Goal: Task Accomplishment & Management: Manage account settings

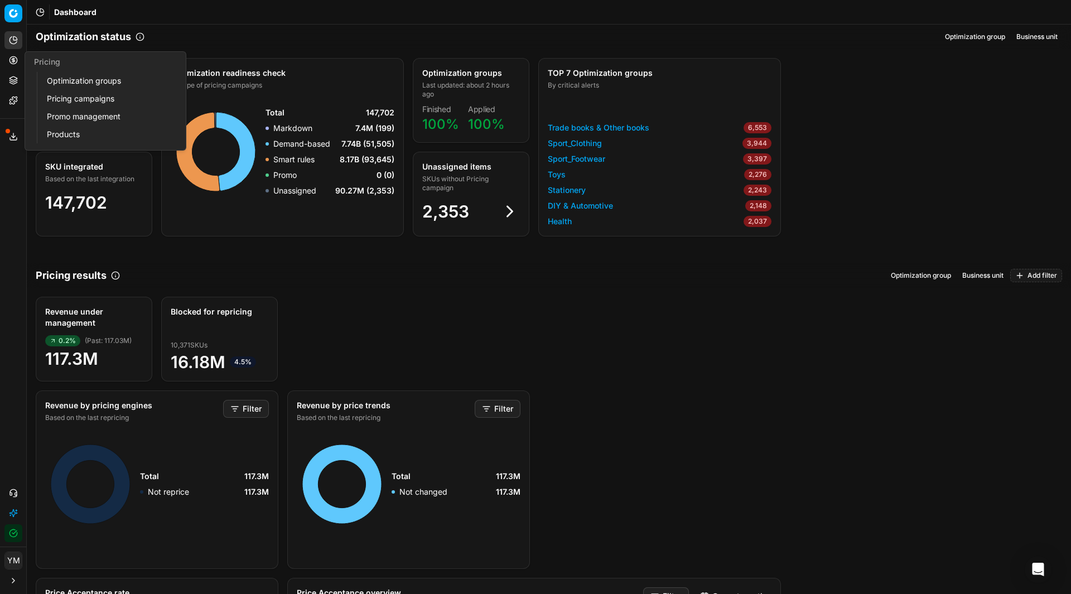
click at [81, 76] on link "Optimization groups" at bounding box center [107, 81] width 130 height 16
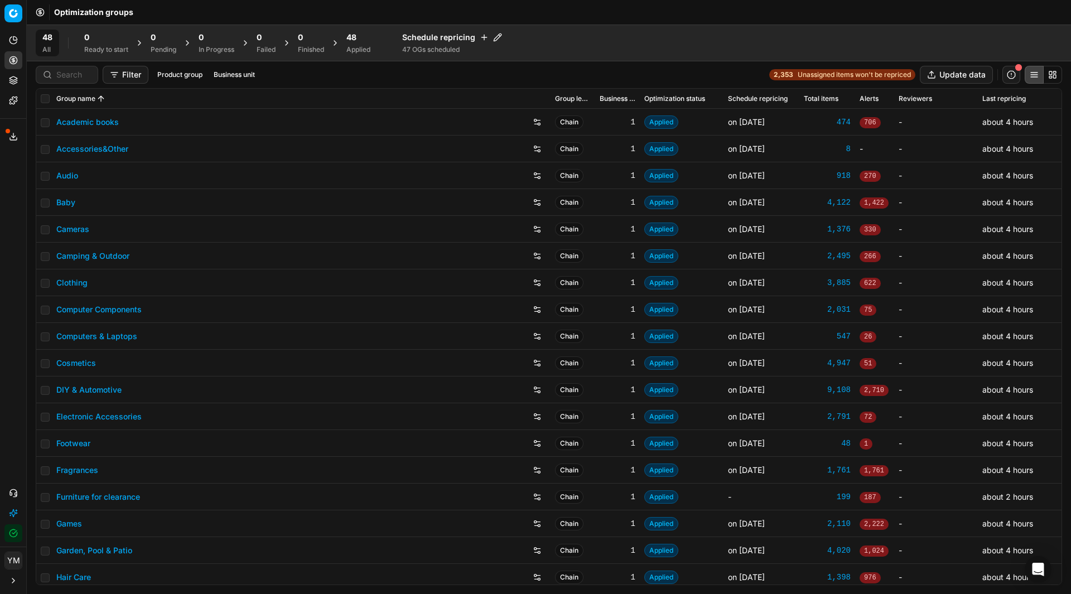
click at [126, 73] on button "Filter" at bounding box center [126, 75] width 46 height 18
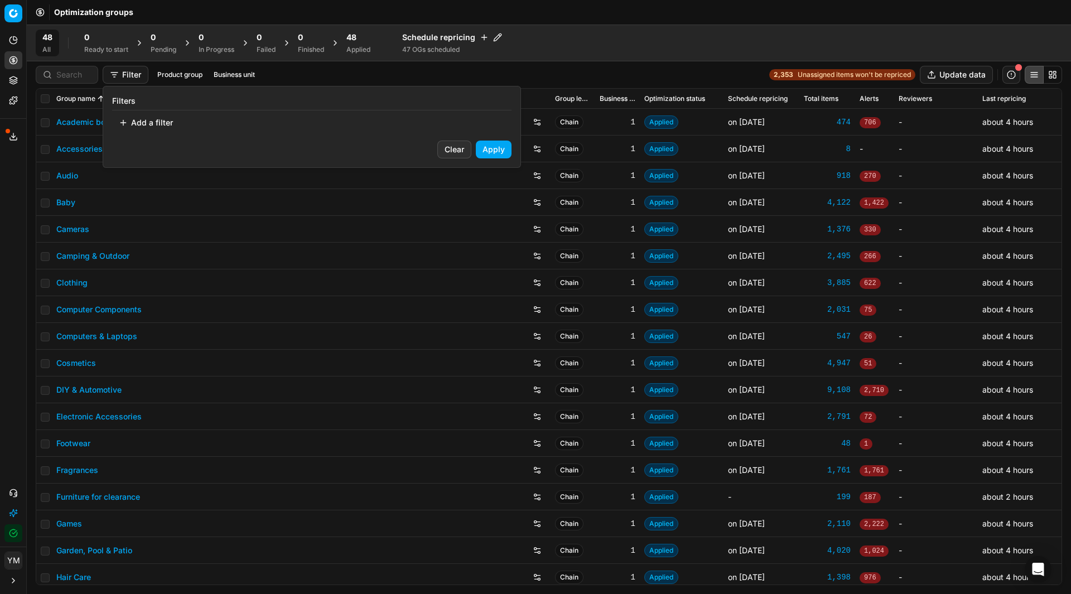
click at [133, 119] on button "Add a filter" at bounding box center [146, 123] width 68 height 18
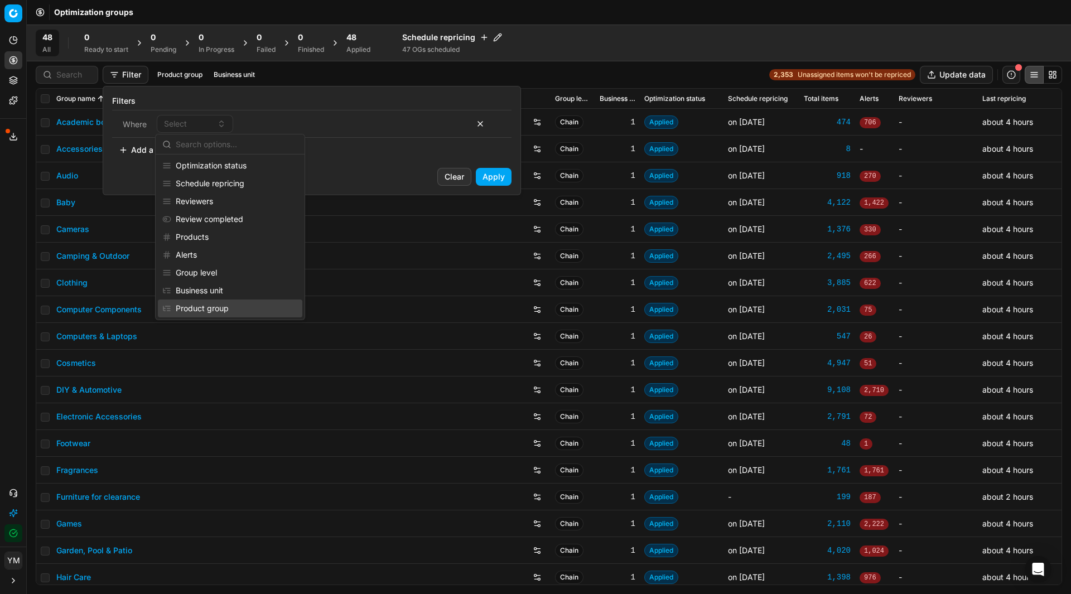
click at [7, 419] on html "Pricing platform Analytics Pricing Product portfolio Templates Export service 9…" at bounding box center [535, 297] width 1071 height 594
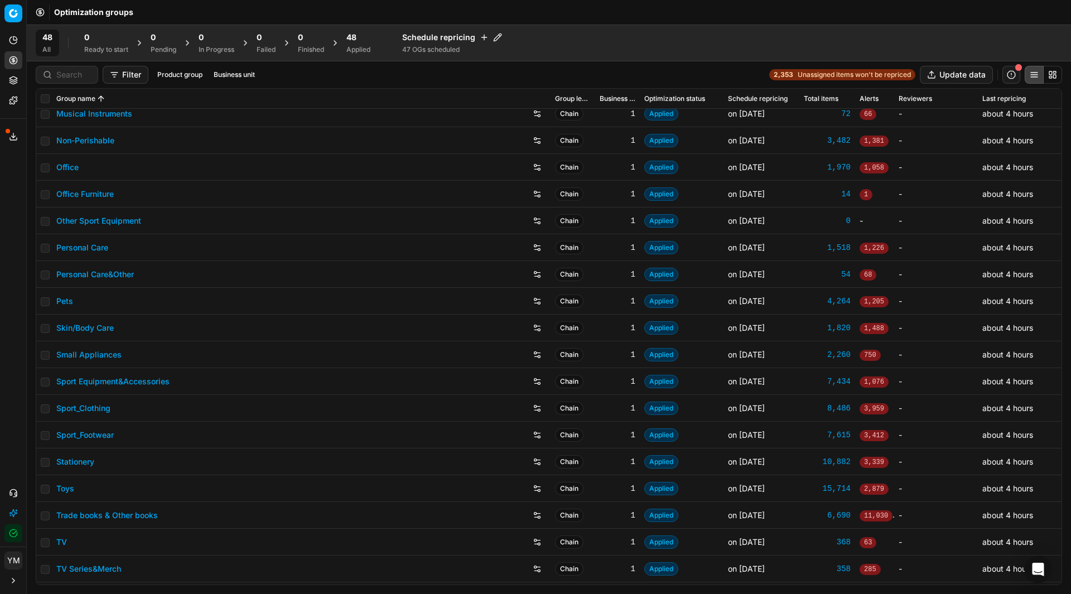
scroll to position [788, 0]
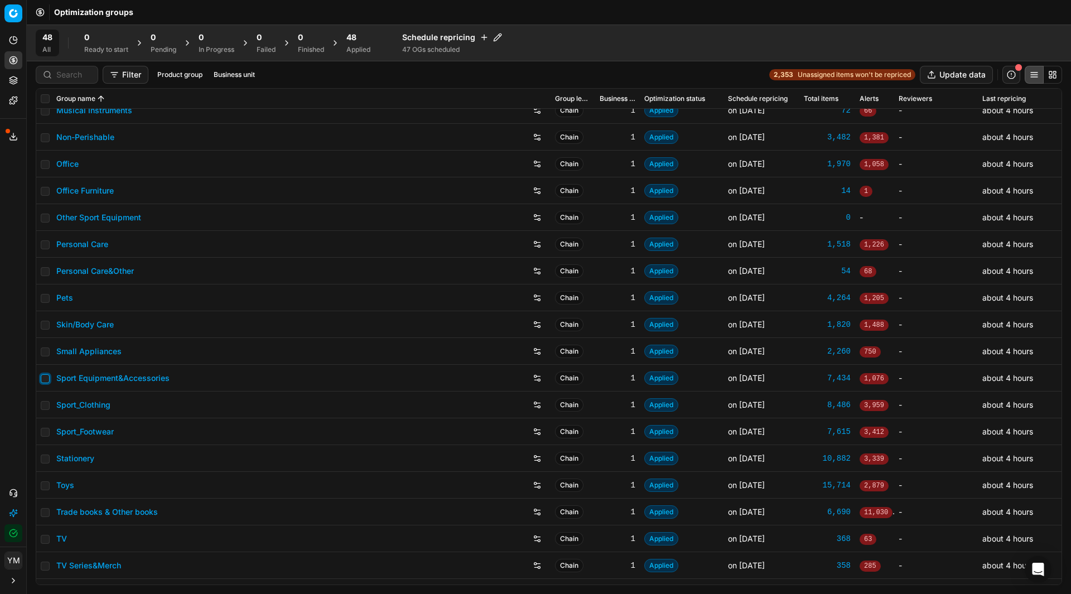
click at [47, 380] on input "checkbox" at bounding box center [45, 378] width 9 height 9
checkbox input "true"
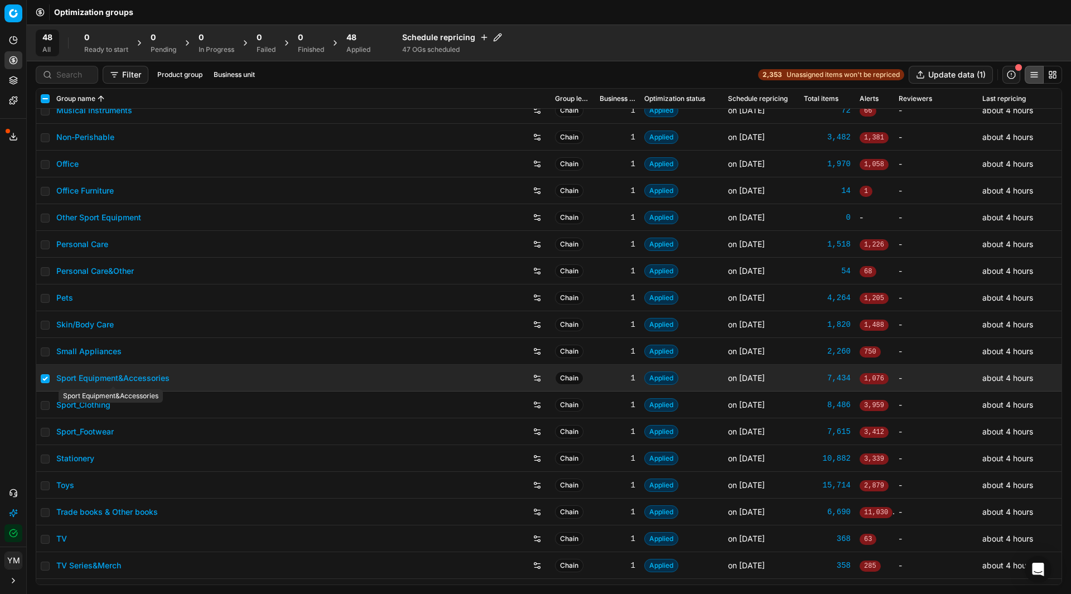
click at [81, 378] on link "Sport Equipment&Accessories" at bounding box center [112, 378] width 113 height 11
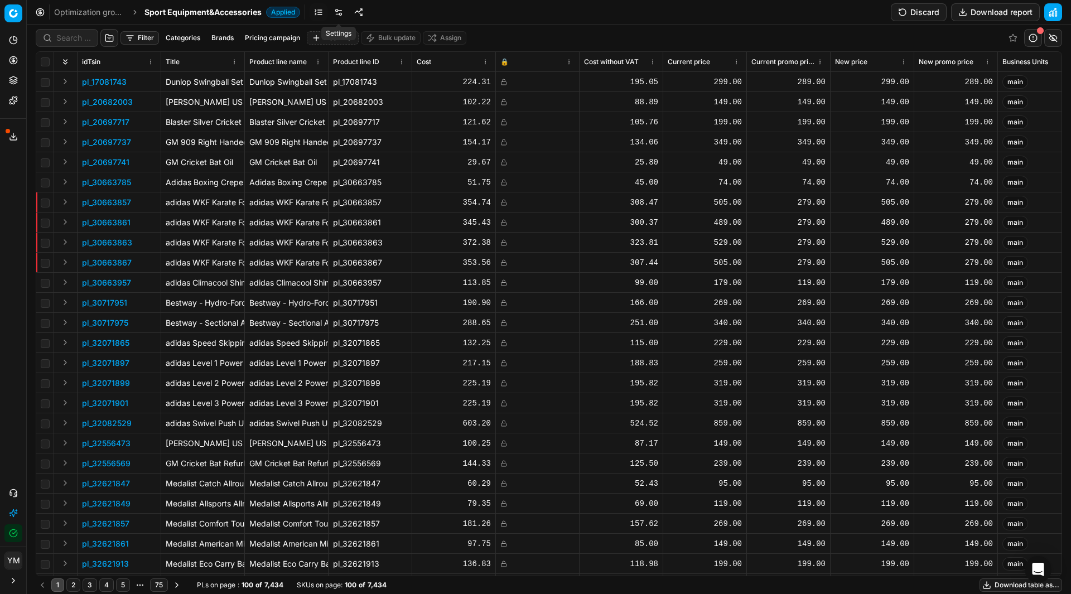
click at [336, 11] on link at bounding box center [339, 12] width 18 height 18
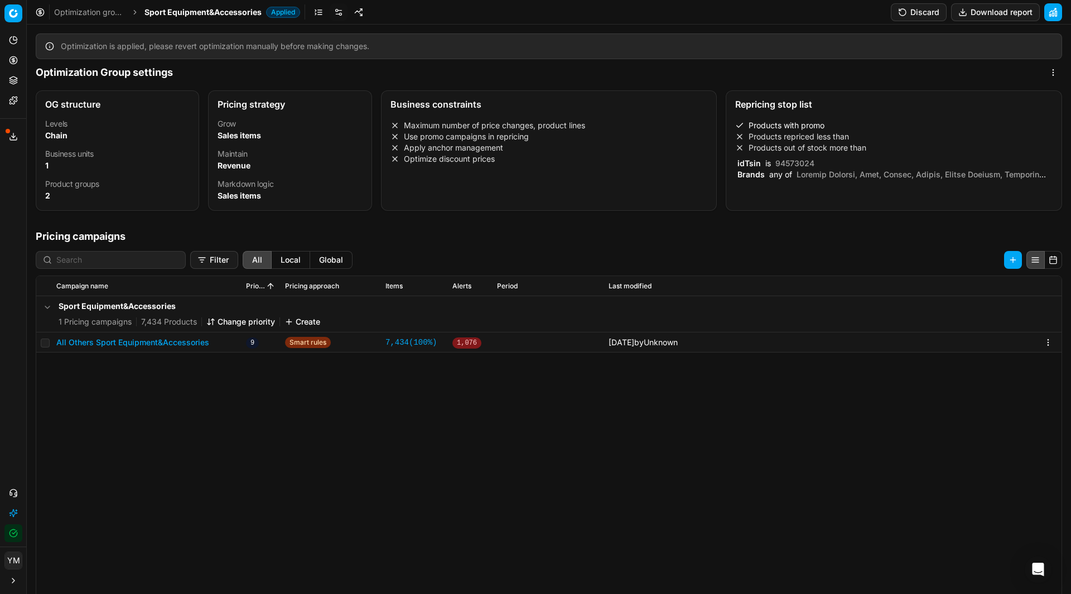
click at [796, 150] on li "Products out of stock more than" at bounding box center [893, 147] width 317 height 11
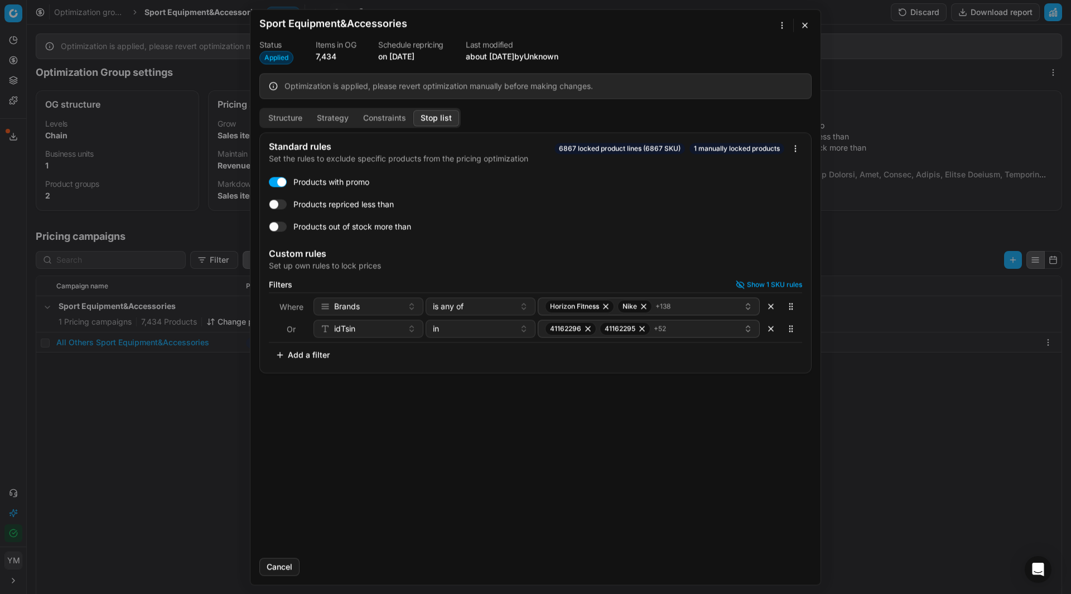
click at [294, 355] on button "Add a filter" at bounding box center [303, 355] width 68 height 18
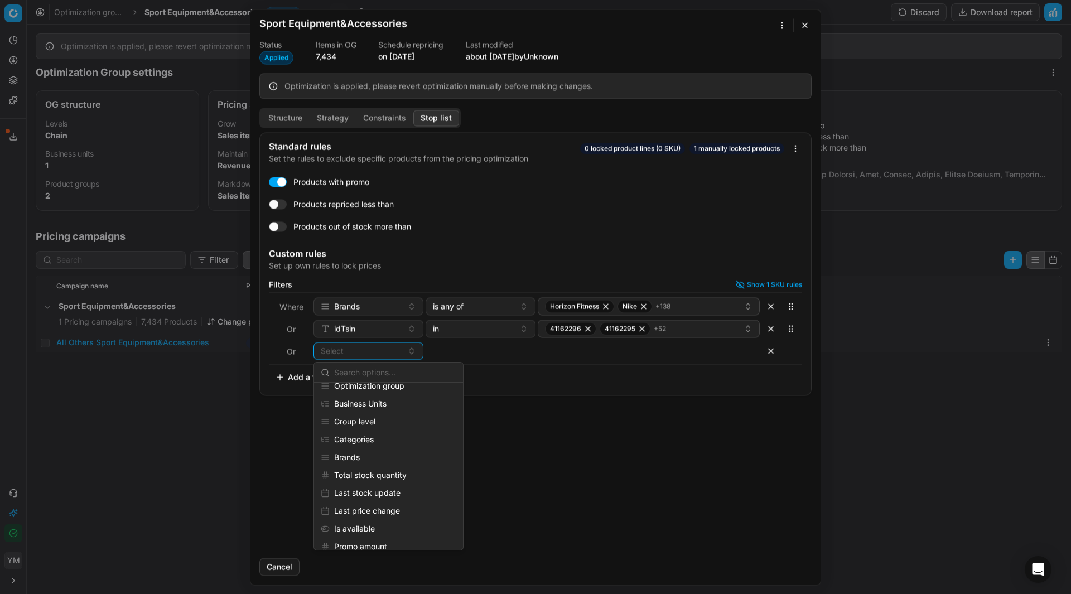
scroll to position [147, 0]
click at [344, 463] on div "Brands" at bounding box center [388, 462] width 145 height 18
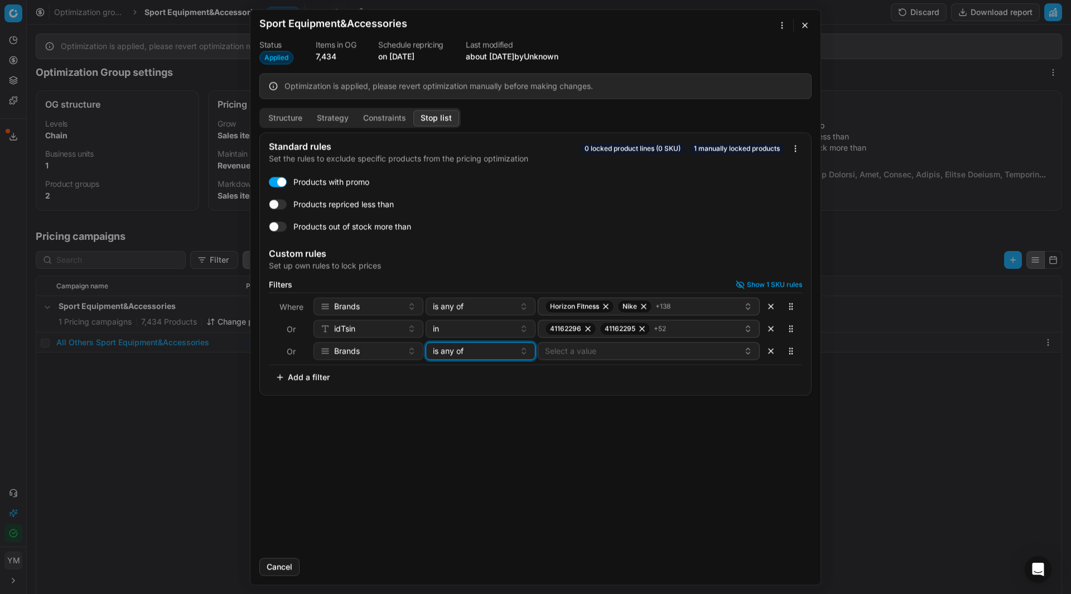
click at [516, 353] on button "is any of" at bounding box center [481, 351] width 110 height 18
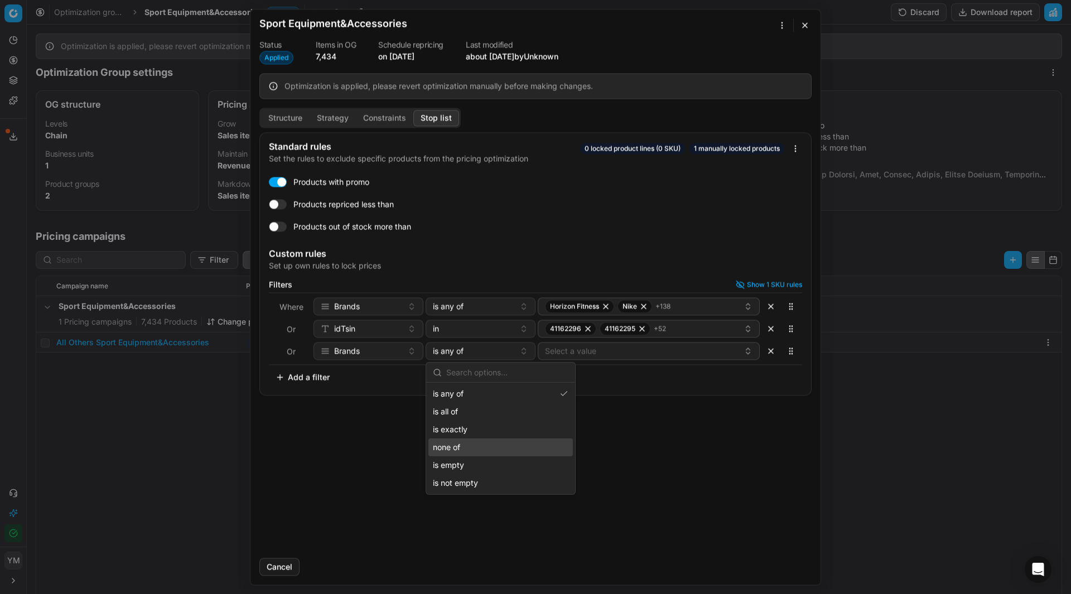
click at [677, 367] on div "Filters Show 1 SKU rules Where Brands is any of Horizon Fitness Nike + 138 Or i…" at bounding box center [535, 333] width 533 height 106
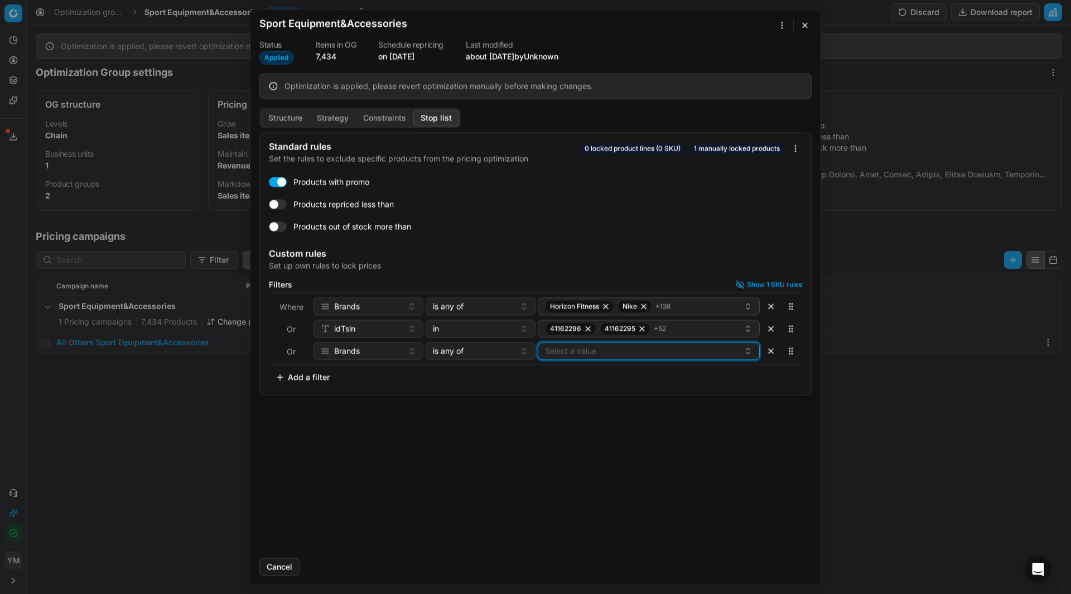
click at [622, 355] on button "Select a value" at bounding box center [649, 351] width 222 height 18
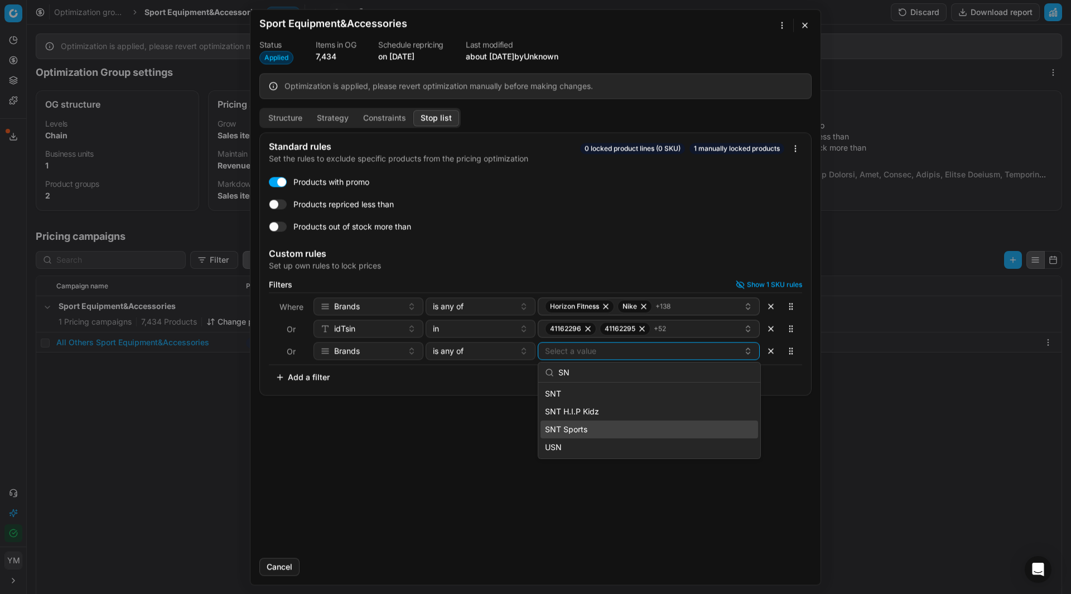
type input "SN"
click at [565, 430] on span "SNT Sports" at bounding box center [566, 429] width 42 height 11
click at [579, 412] on span "SNT H.I.P Kidz" at bounding box center [572, 411] width 54 height 11
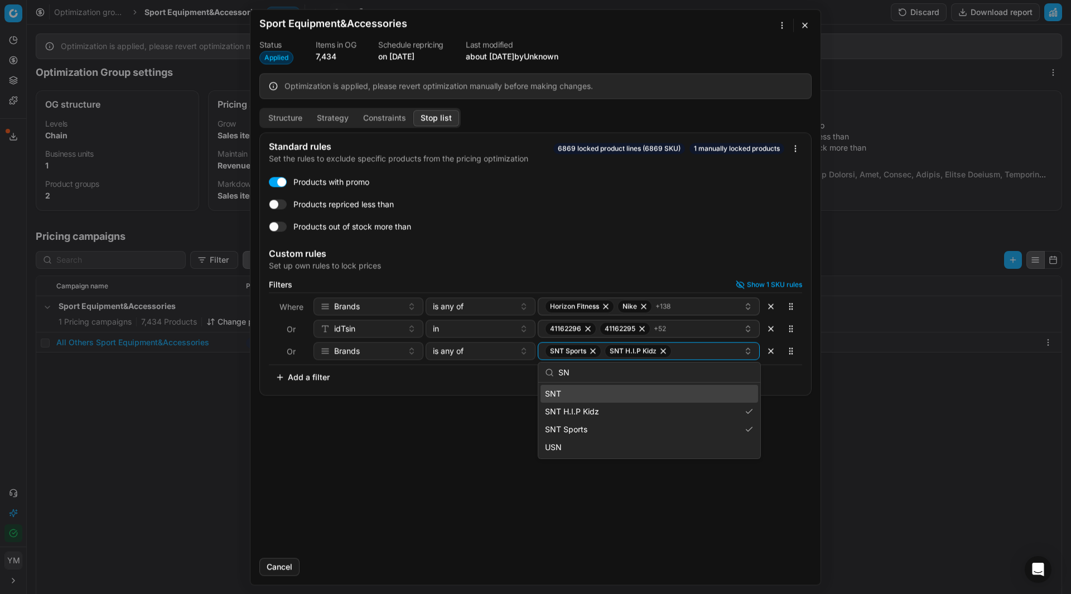
click at [565, 397] on div "SNT" at bounding box center [650, 394] width 218 height 18
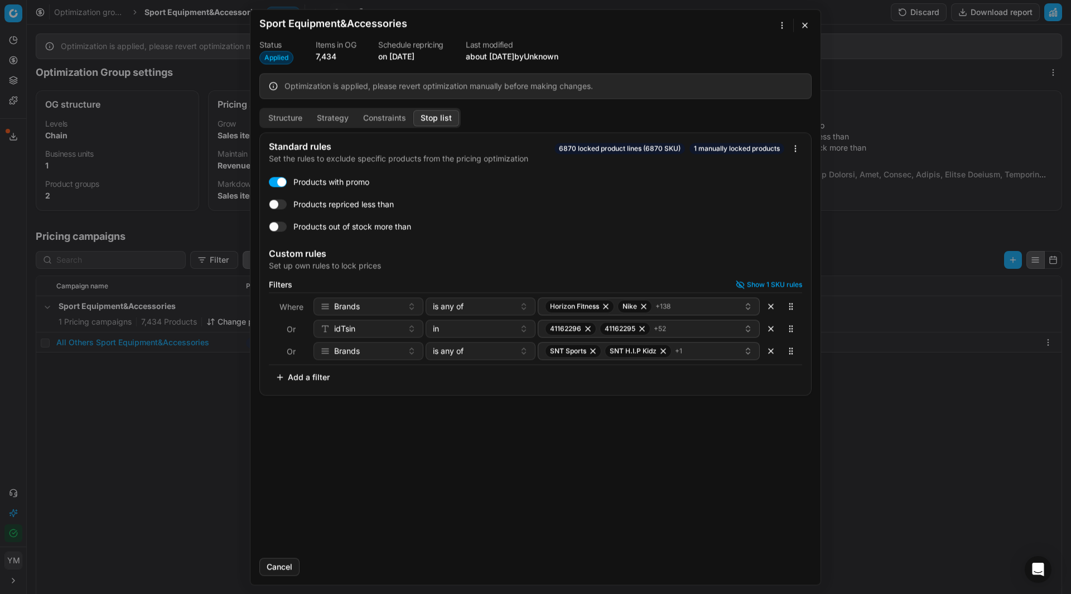
click at [687, 540] on div "Standard rules Set the rules to exclude specific products from the pricing opti…" at bounding box center [536, 340] width 570 height 417
click at [692, 352] on div "SNT Sports SNT H.I.P Kidz + 1" at bounding box center [644, 350] width 199 height 13
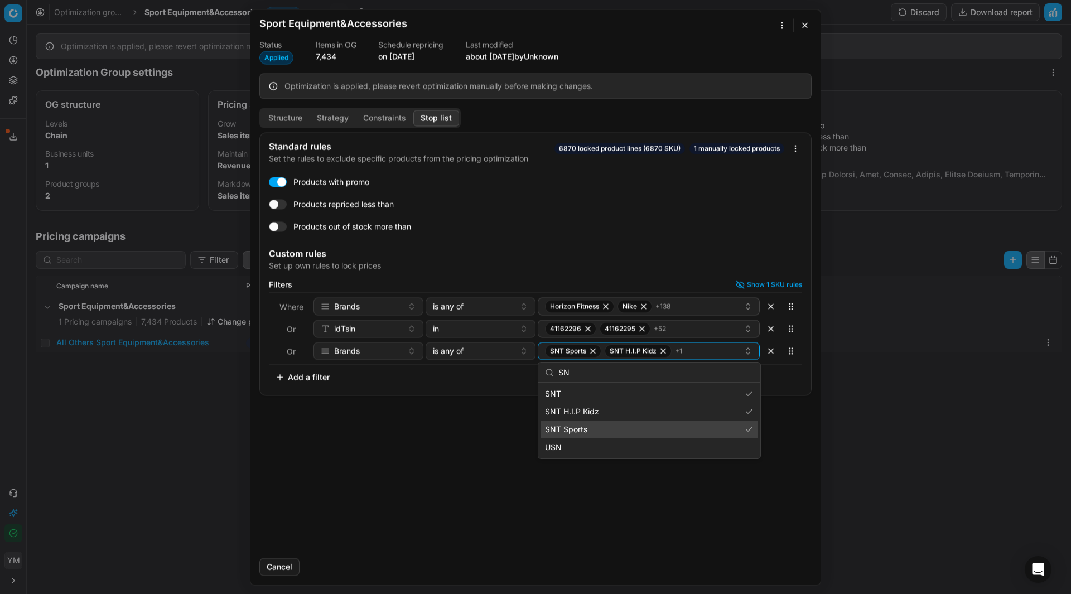
type input "SN"
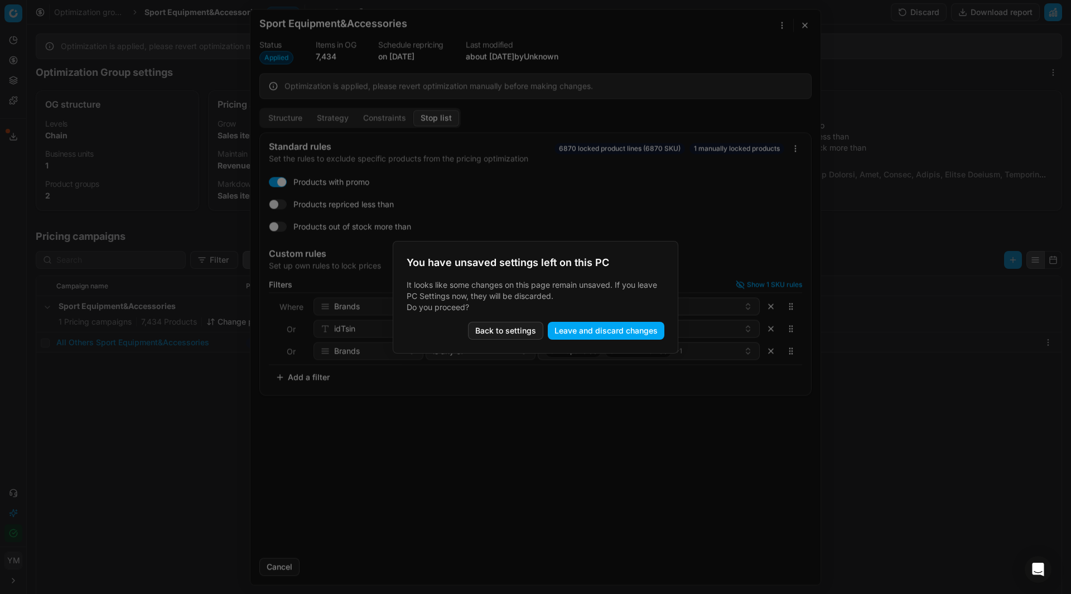
click at [944, 428] on body "Pricing platform Analytics Pricing Product portfolio Templates Export service 9…" at bounding box center [535, 297] width 1071 height 594
click at [516, 330] on button "Back to settings" at bounding box center [505, 331] width 75 height 18
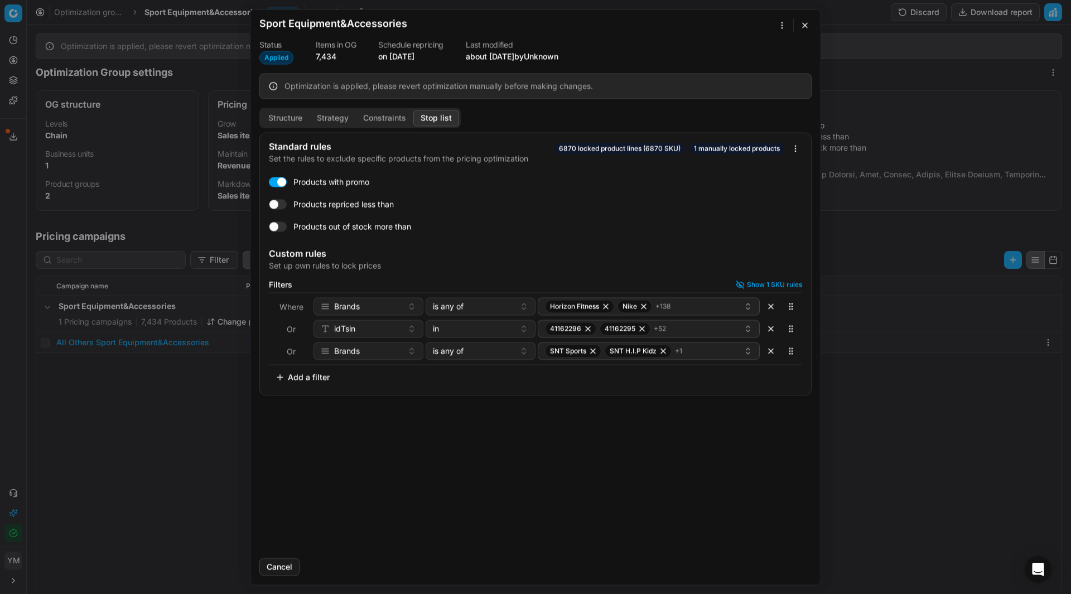
click at [606, 456] on div "Standard rules Set the rules to exclude specific products from the pricing opti…" at bounding box center [536, 340] width 570 height 417
click at [800, 149] on div "Oprimization group is saving... Sport Equipment&Accessories Status Applied Item…" at bounding box center [535, 297] width 1071 height 594
click at [766, 237] on div "Oprimization group is saving... Sport Equipment&Accessories Status Applied Item…" at bounding box center [535, 297] width 1071 height 594
click at [284, 59] on span "Applied" at bounding box center [276, 57] width 34 height 13
click at [447, 110] on button "Stop list" at bounding box center [436, 118] width 46 height 16
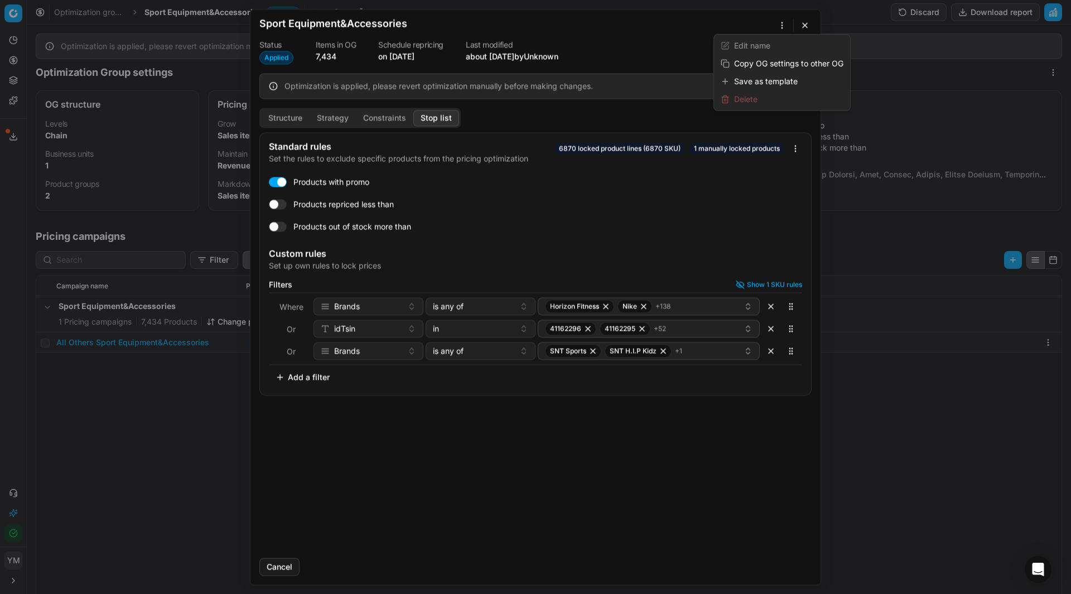
click at [776, 28] on div "Oprimization group is saving... Sport Equipment&Accessories Status Applied Item…" at bounding box center [535, 297] width 1071 height 594
click at [732, 28] on div "Oprimization group is saving... Sport Equipment&Accessories Status Applied Item…" at bounding box center [535, 297] width 1071 height 594
click at [808, 25] on button "button" at bounding box center [804, 24] width 13 height 13
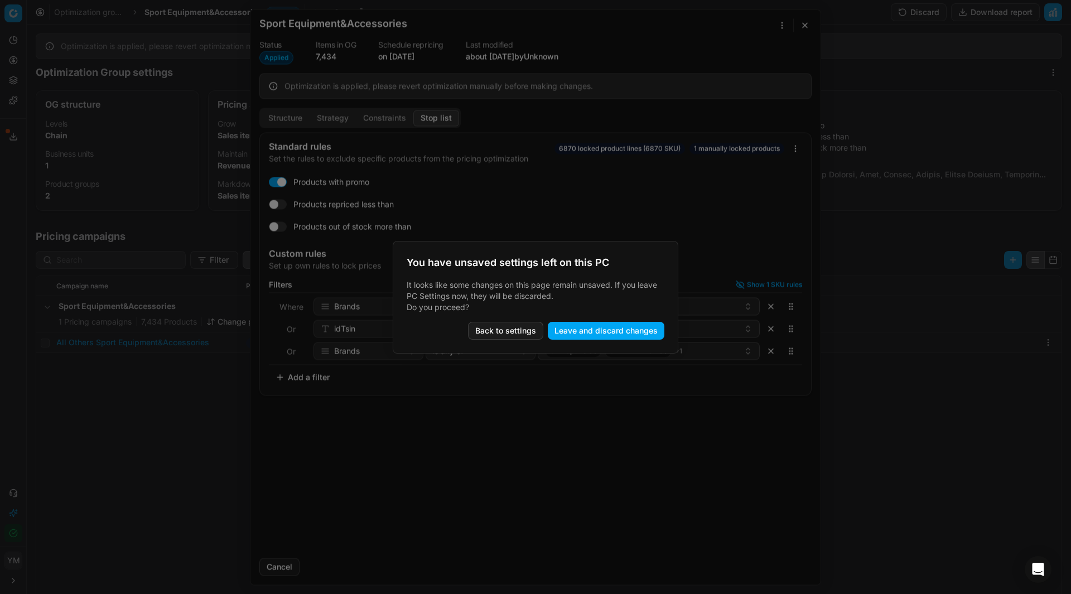
click at [491, 325] on button "Back to settings" at bounding box center [505, 331] width 75 height 18
drag, startPoint x: 1069, startPoint y: 132, endPoint x: 1064, endPoint y: 185, distance: 52.7
click at [1064, 185] on body "Pricing platform Analytics Pricing Product portfolio Templates Export service 9…" at bounding box center [535, 297] width 1071 height 594
click at [508, 328] on button "Back to settings" at bounding box center [505, 331] width 75 height 18
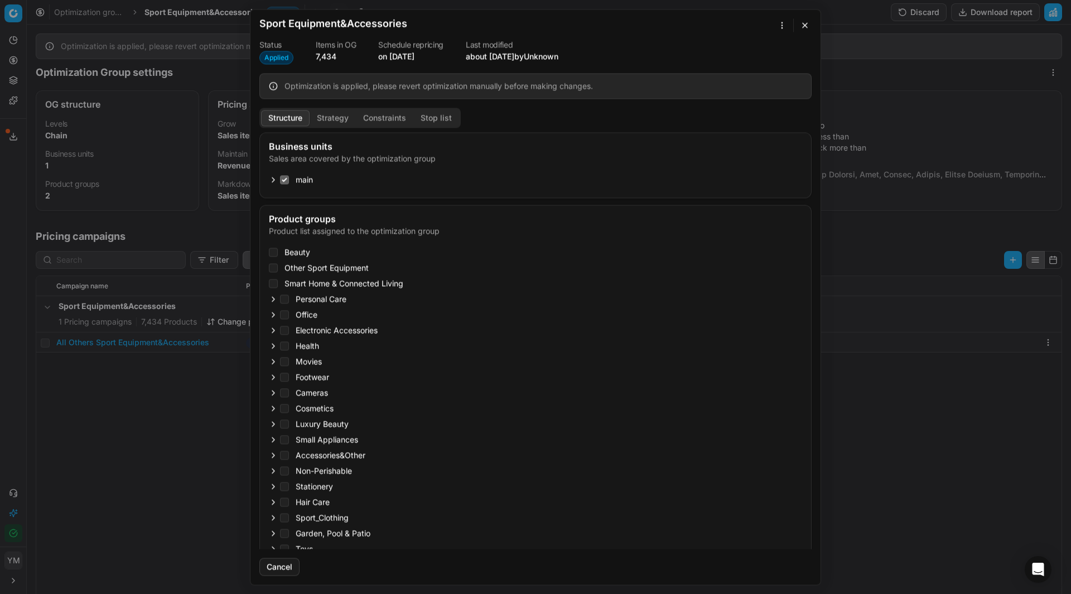
click at [289, 118] on button "Structure" at bounding box center [285, 118] width 49 height 16
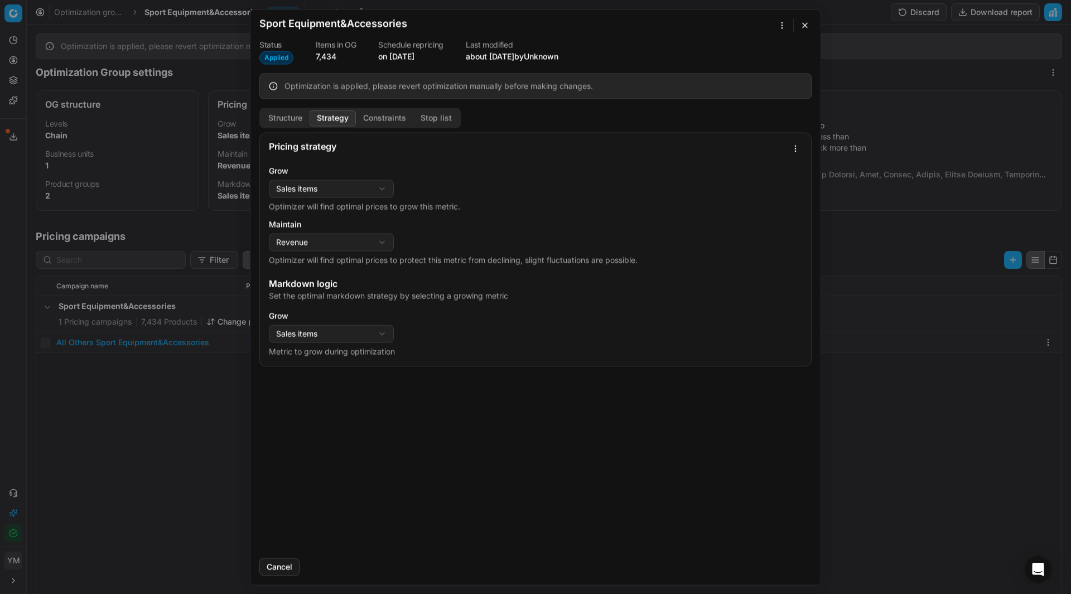
click at [334, 112] on button "Strategy" at bounding box center [333, 118] width 46 height 16
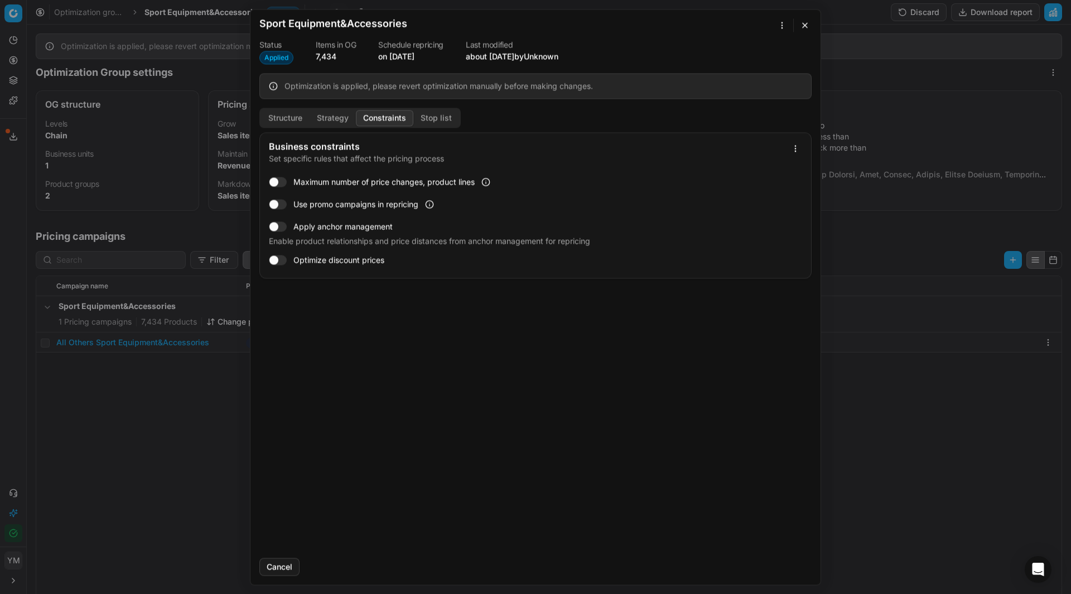
click at [385, 110] on button "Constraints" at bounding box center [384, 118] width 57 height 16
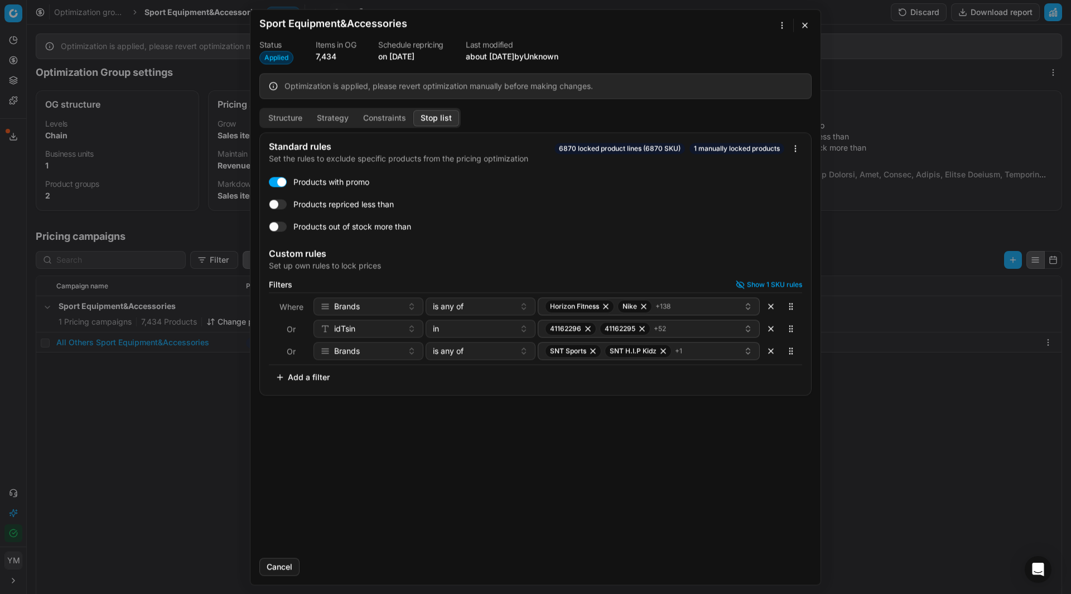
click at [435, 118] on button "Stop list" at bounding box center [436, 118] width 46 height 16
click at [774, 347] on button "button" at bounding box center [771, 351] width 18 height 18
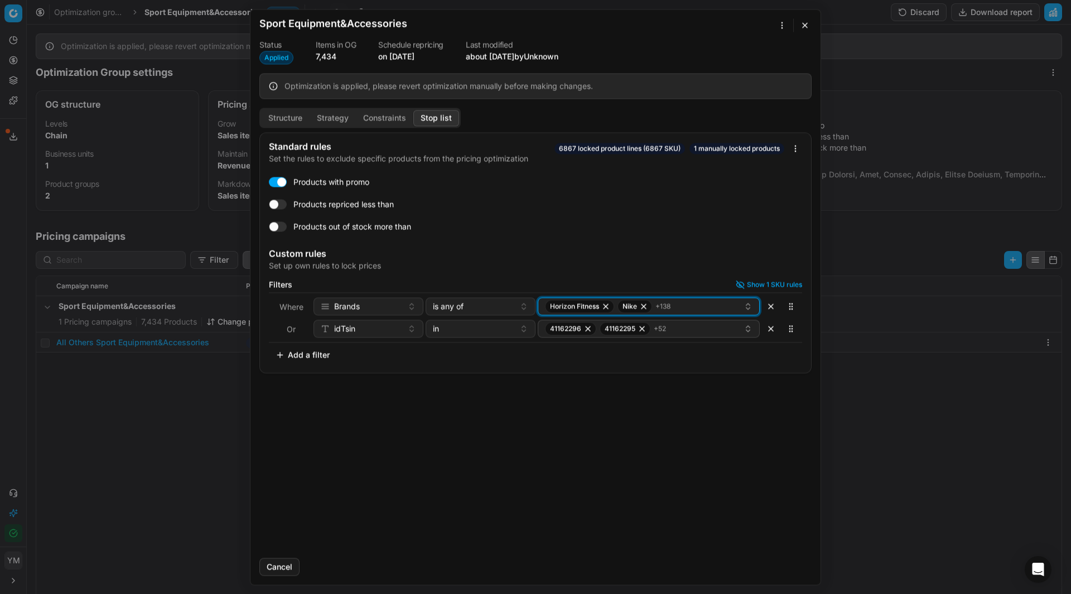
click at [732, 311] on div "Horizon Fitness Nike + 138" at bounding box center [644, 306] width 199 height 13
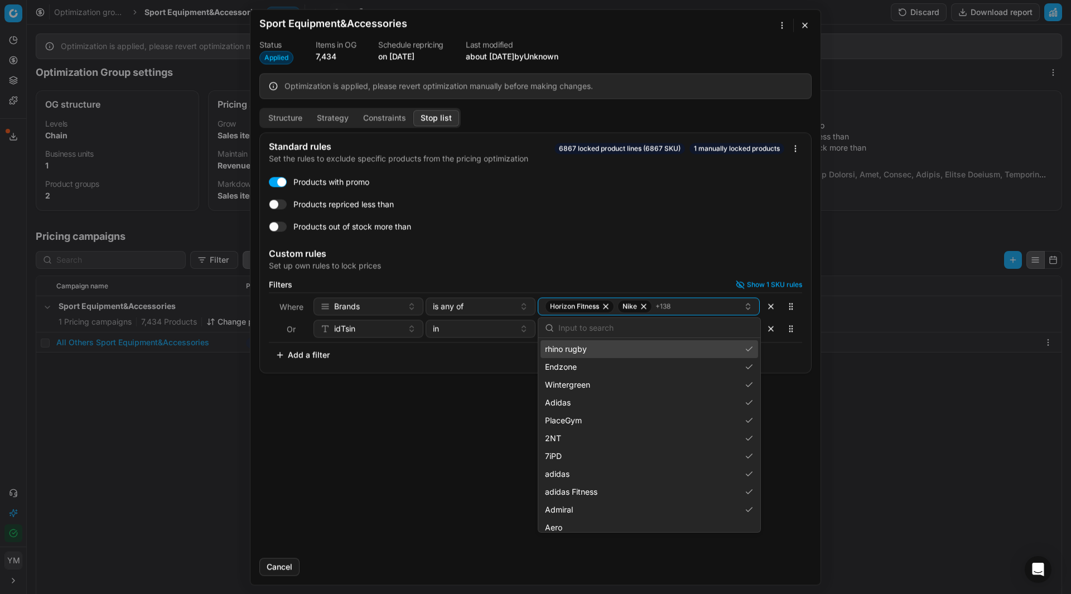
scroll to position [0, 0]
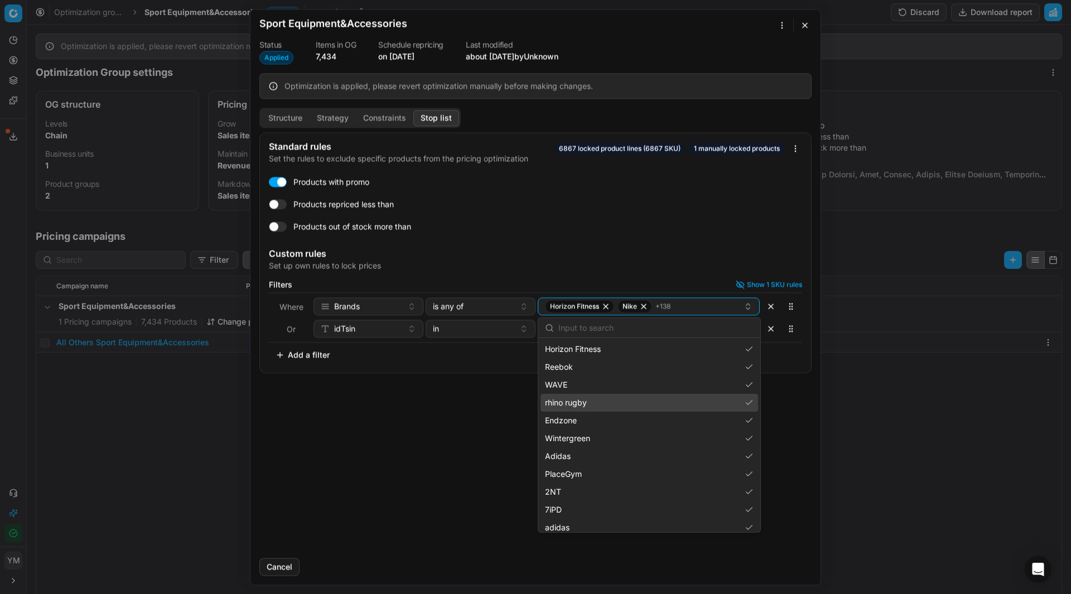
click at [635, 318] on input "text" at bounding box center [656, 328] width 195 height 22
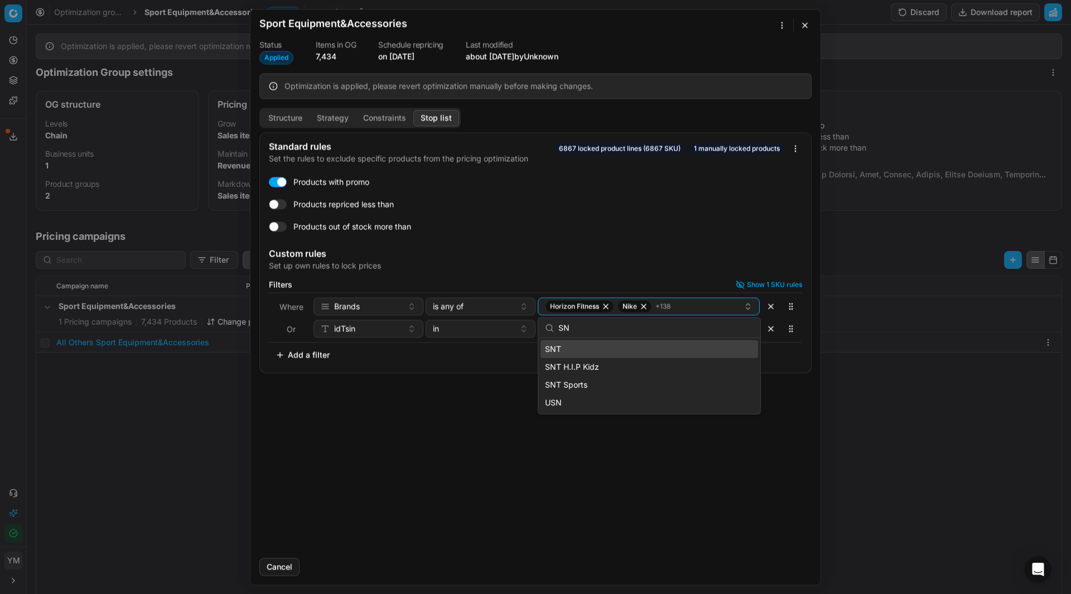
type input "SN"
click at [744, 348] on div "SNT" at bounding box center [650, 349] width 218 height 18
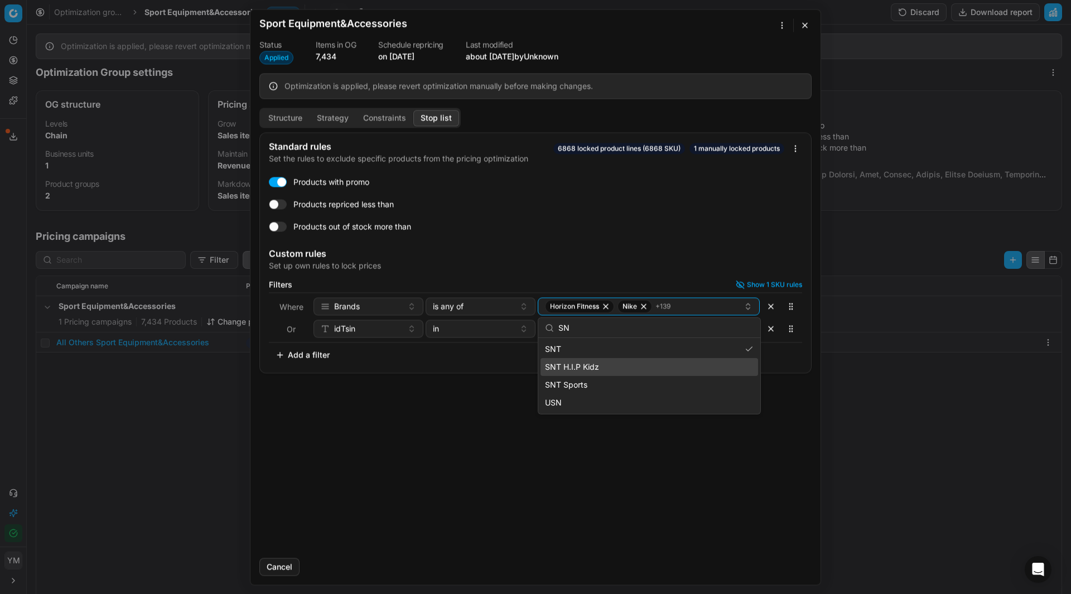
click at [717, 370] on div "SNT H.I.P Kidz" at bounding box center [650, 367] width 218 height 18
click at [697, 391] on div "SNT Sports" at bounding box center [650, 385] width 218 height 18
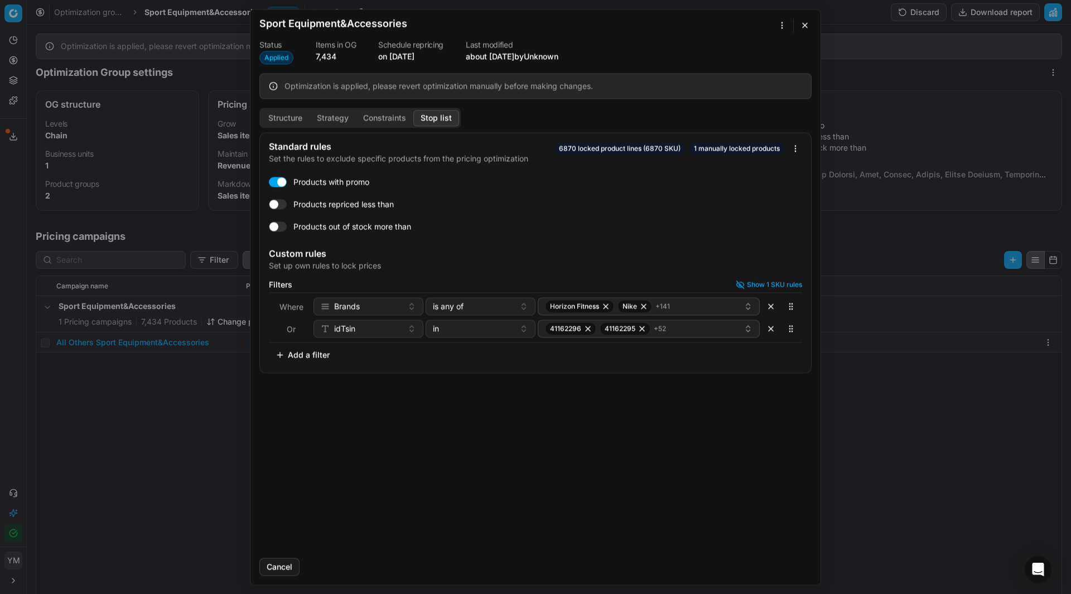
click at [737, 480] on div "Standard rules Set the rules to exclude specific products from the pricing opti…" at bounding box center [536, 340] width 570 height 417
click at [785, 24] on div "Oprimization group is saving... Sport Equipment&Accessories Status Applied Item…" at bounding box center [535, 297] width 1071 height 594
click at [603, 540] on div "Oprimization group is saving... Sport Equipment&Accessories Status Applied Item…" at bounding box center [535, 297] width 1071 height 594
click at [384, 492] on div "Standard rules Set the rules to exclude specific products from the pricing opti…" at bounding box center [536, 340] width 570 height 417
drag, startPoint x: 704, startPoint y: 484, endPoint x: 648, endPoint y: 514, distance: 63.4
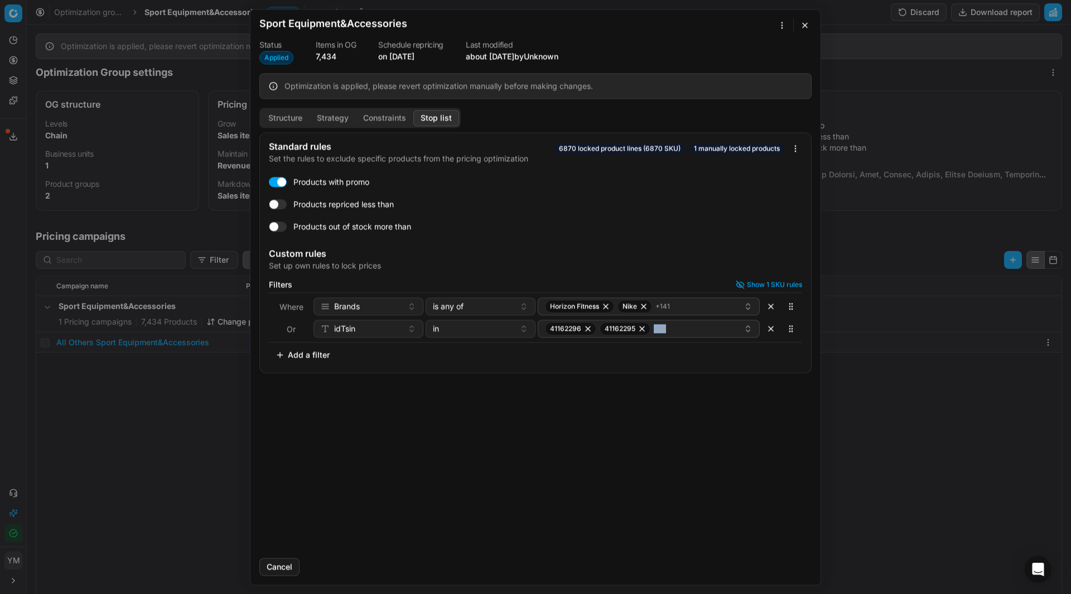
click at [648, 514] on div "Standard rules Set the rules to exclude specific products from the pricing opti…" at bounding box center [536, 340] width 570 height 417
click at [809, 20] on button "button" at bounding box center [804, 24] width 13 height 13
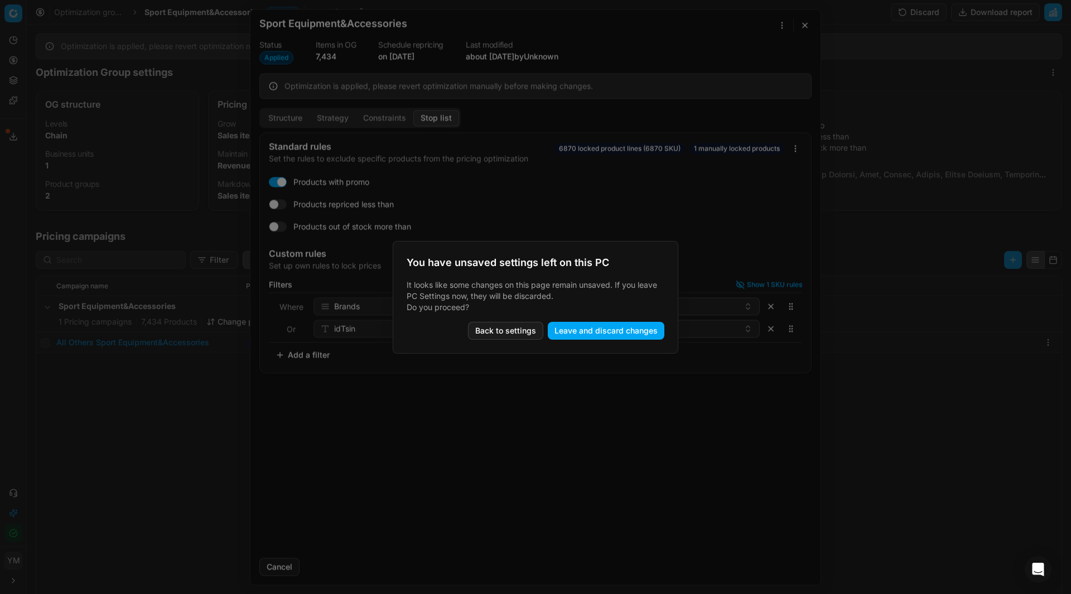
click at [604, 334] on button "Leave and discard changes" at bounding box center [606, 331] width 117 height 18
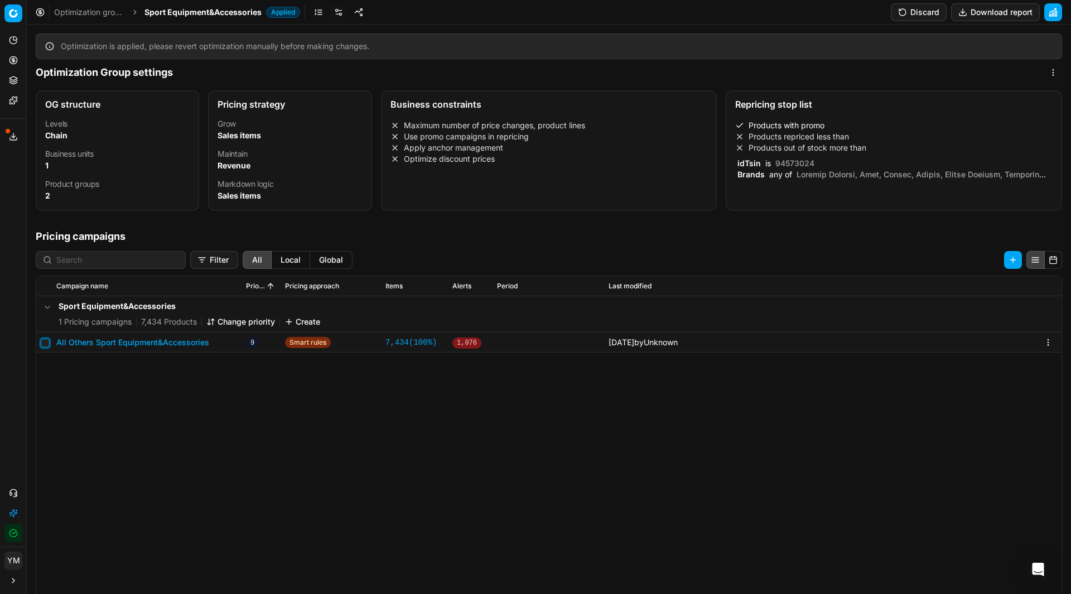
click at [47, 344] on input "checkbox" at bounding box center [45, 343] width 9 height 9
checkbox input "true"
click at [50, 307] on button "button" at bounding box center [47, 307] width 13 height 13
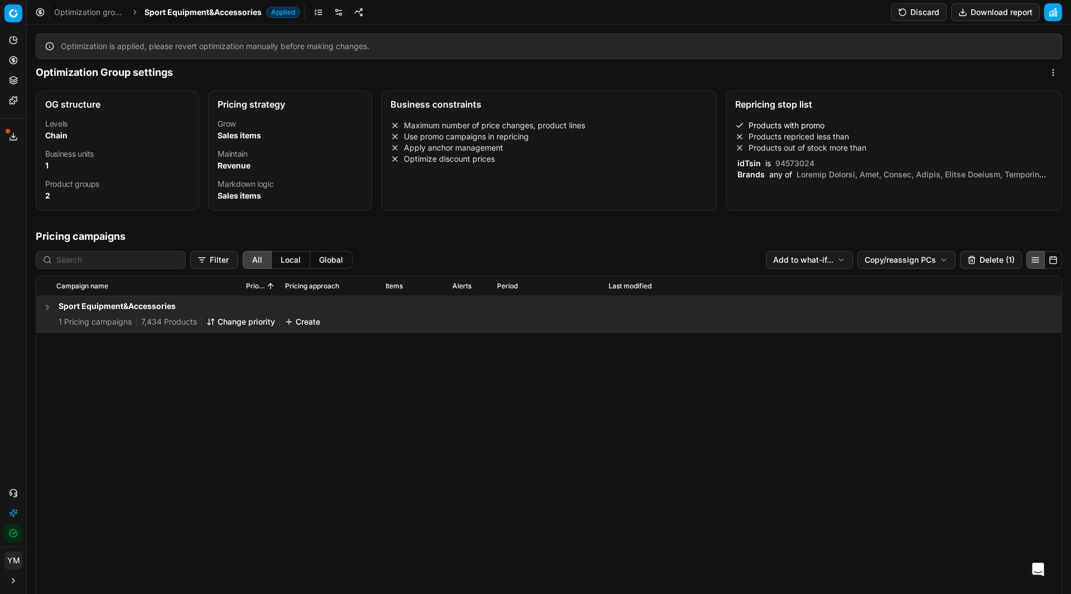
click at [50, 307] on button "button" at bounding box center [47, 307] width 13 height 13
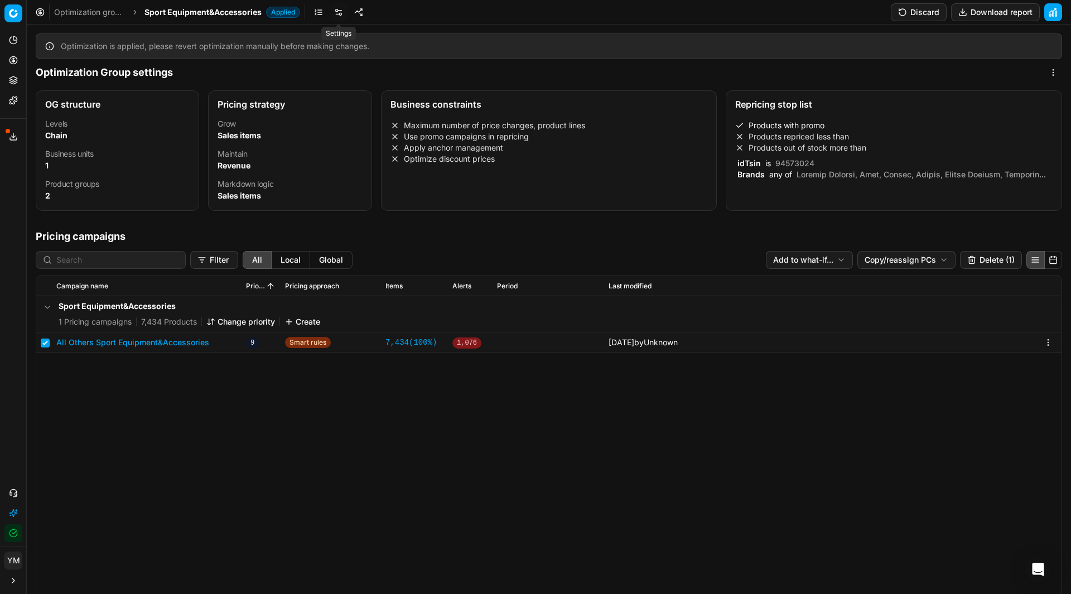
click at [342, 13] on link at bounding box center [339, 12] width 18 height 18
click at [834, 155] on div "Products with promo Products repriced less than Products out of stock more than…" at bounding box center [893, 150] width 317 height 60
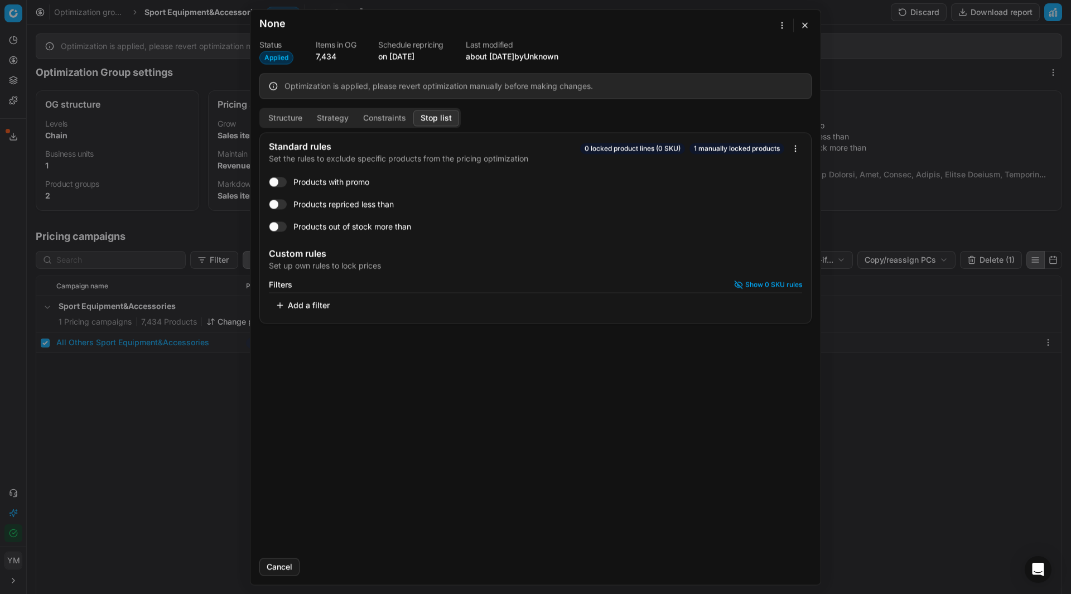
checkbox input "true"
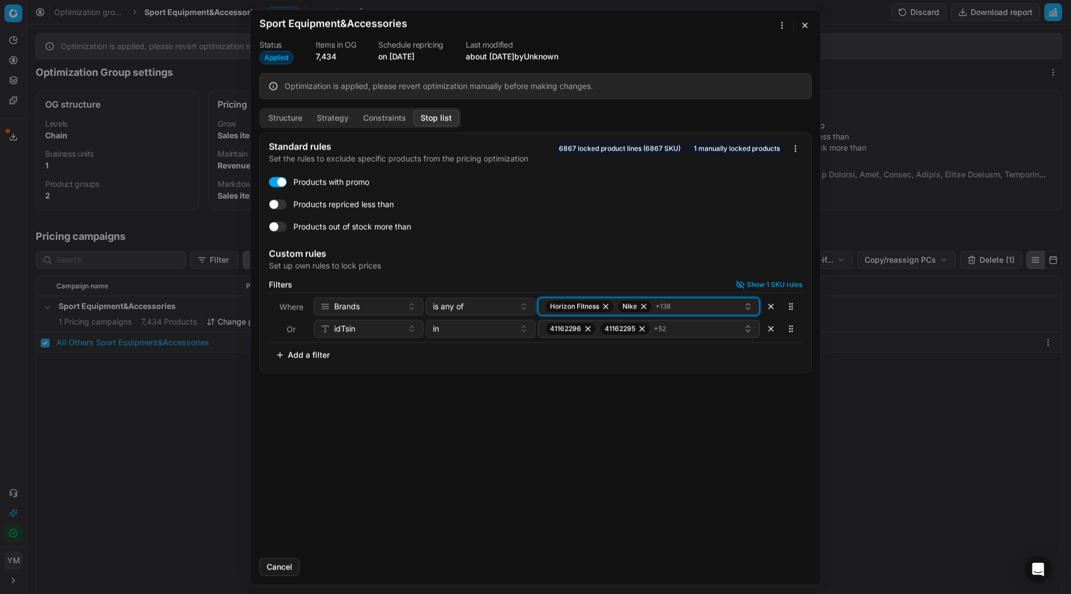
click at [708, 308] on div "Horizon Fitness Nike + 138" at bounding box center [644, 306] width 199 height 13
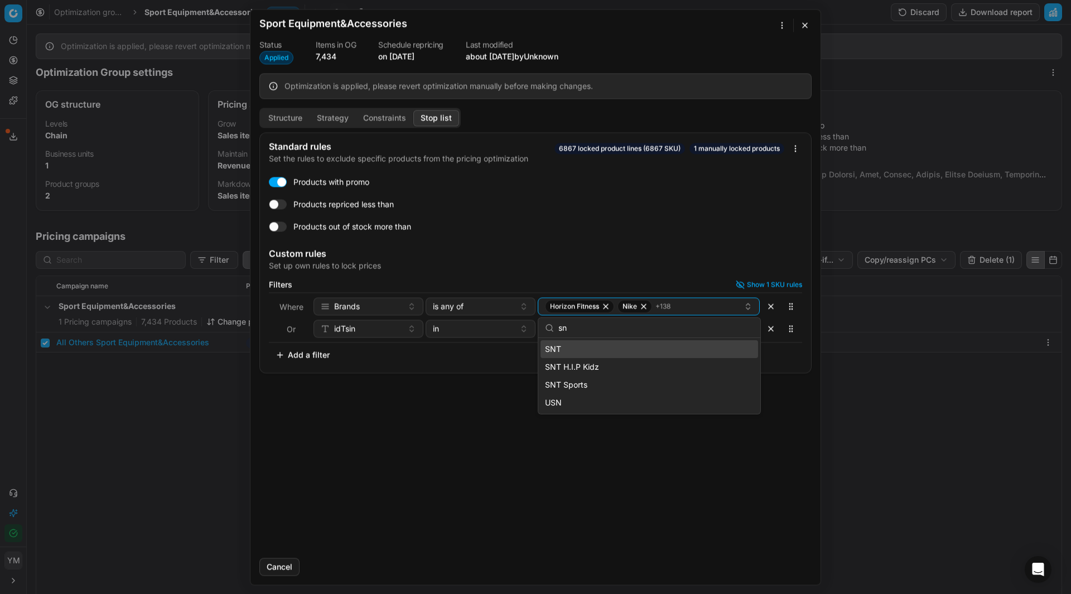
type input "sn"
click at [681, 354] on div "SNT" at bounding box center [650, 349] width 218 height 18
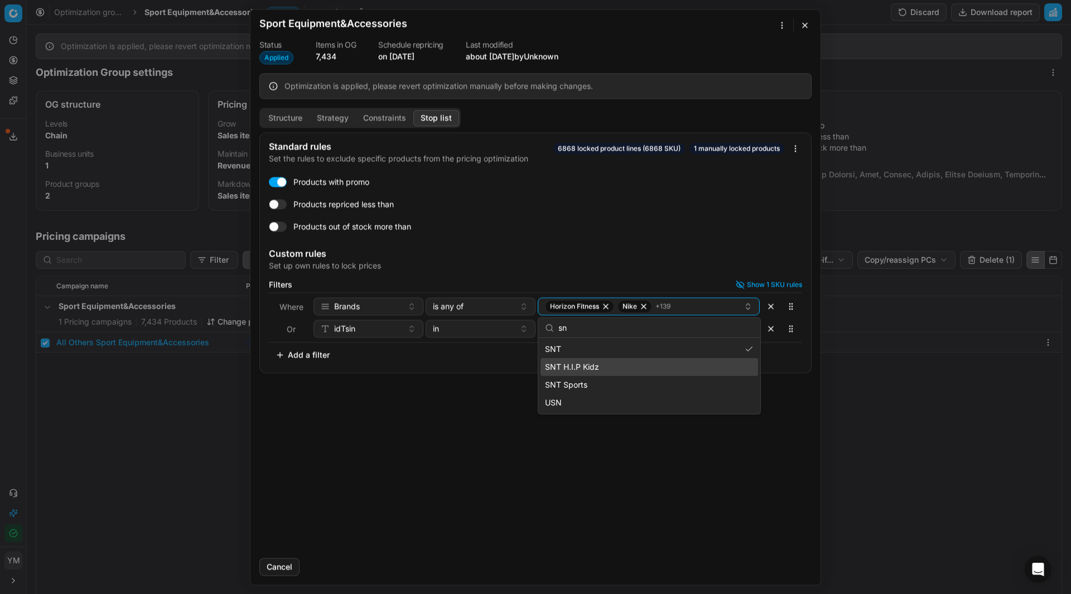
click at [683, 363] on div "SNT H.I.P Kidz" at bounding box center [650, 367] width 218 height 18
click at [668, 379] on div "SNT Sports" at bounding box center [650, 385] width 218 height 18
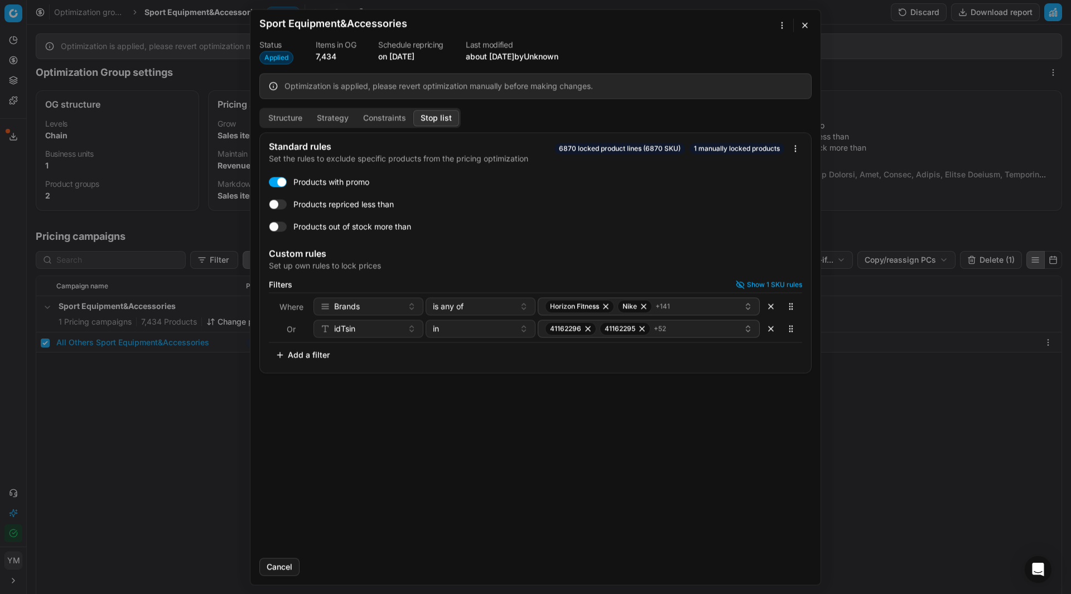
click at [557, 491] on div "Standard rules Set the rules to exclude specific products from the pricing opti…" at bounding box center [536, 340] width 570 height 417
click at [791, 150] on div "Oprimization group is saving... Sport Equipment&Accessories Status Applied Item…" at bounding box center [535, 297] width 1071 height 594
click at [625, 242] on div "Oprimization group is saving... Sport Equipment&Accessories Status Applied Item…" at bounding box center [535, 297] width 1071 height 594
click at [726, 302] on div "Horizon Fitness Nike + 141" at bounding box center [644, 306] width 199 height 13
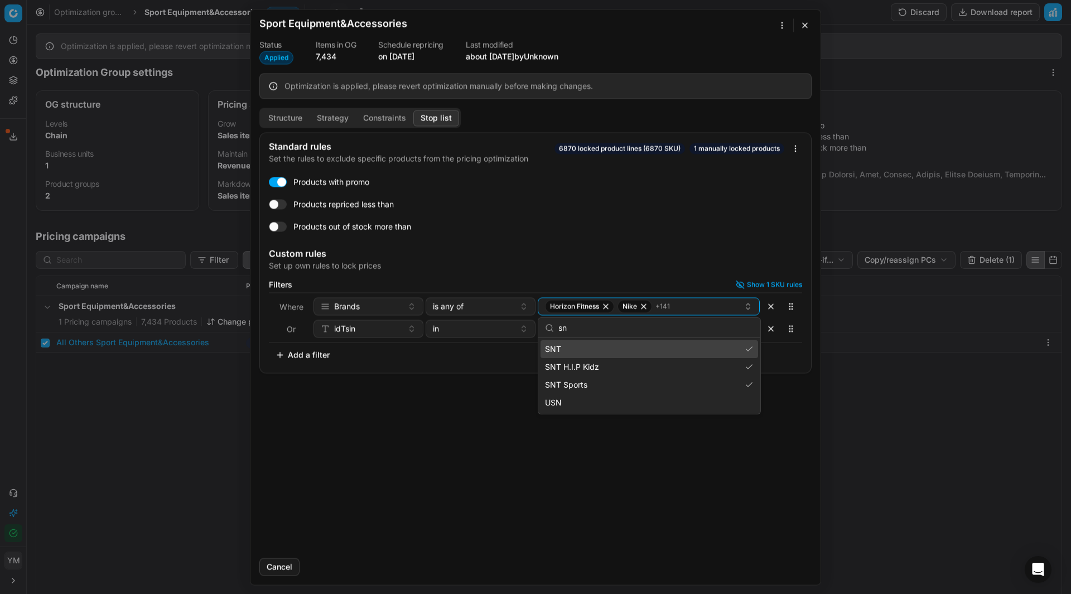
type input "snt"
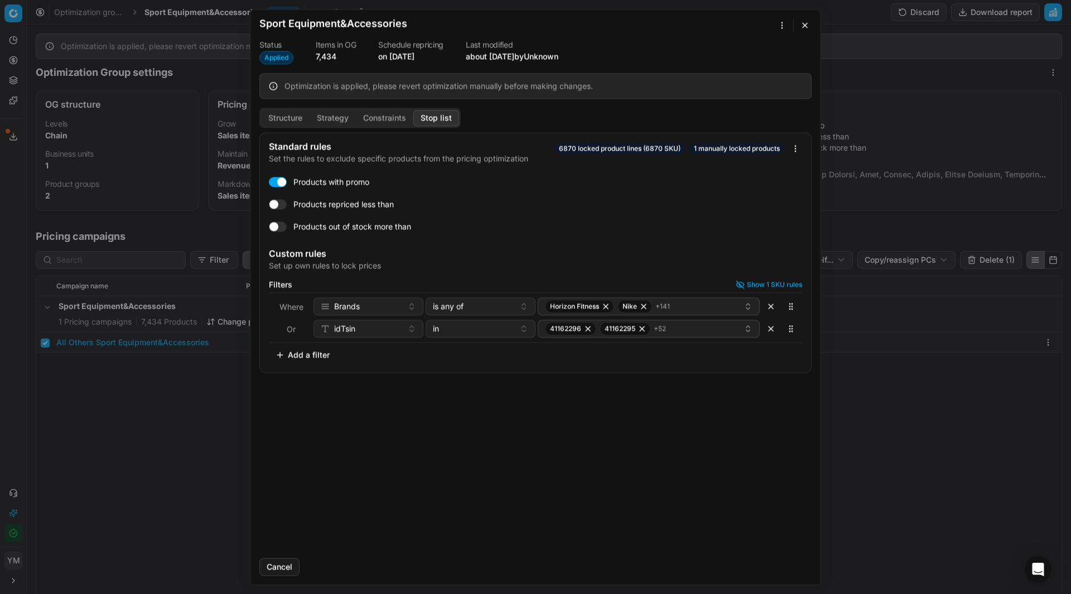
click at [704, 436] on div "Standard rules Set the rules to exclude specific products from the pricing opti…" at bounding box center [536, 340] width 570 height 417
click at [287, 570] on button "Cancel" at bounding box center [279, 567] width 40 height 18
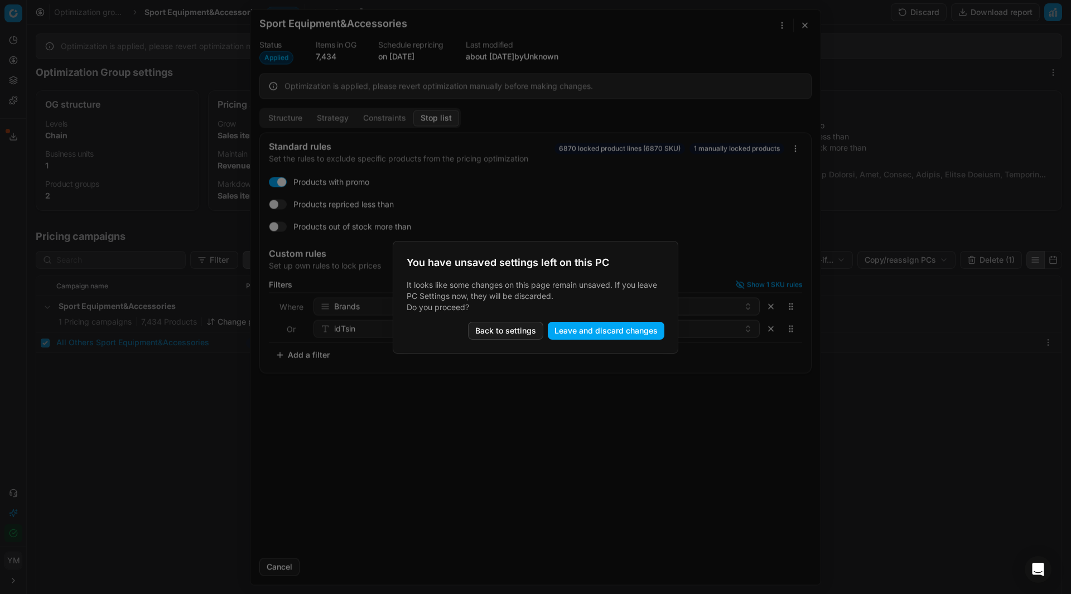
click at [610, 333] on button "Leave and discard changes" at bounding box center [606, 331] width 117 height 18
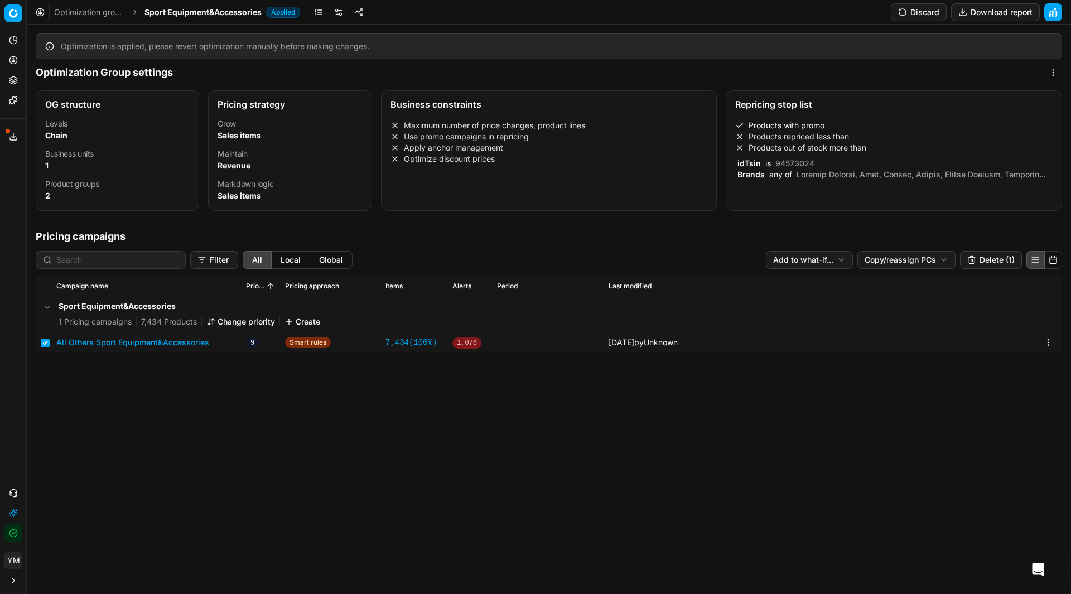
click at [810, 157] on div "Products with promo Products repriced less than Products out of stock more than…" at bounding box center [893, 150] width 317 height 60
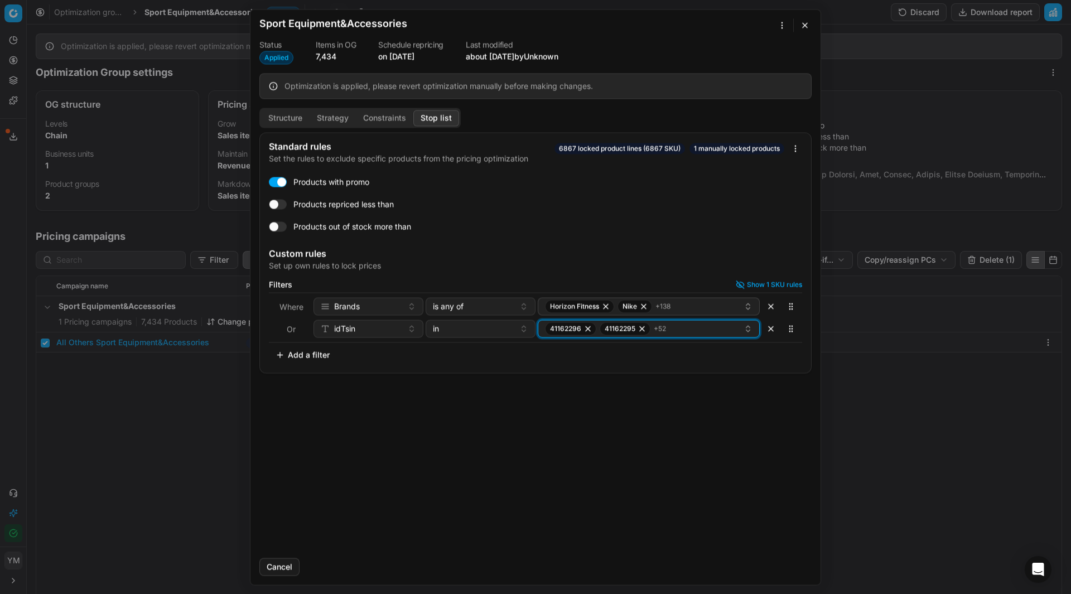
click at [715, 333] on div "41162296 41162295 + 52" at bounding box center [644, 328] width 199 height 13
click at [771, 464] on div "Standard rules Set the rules to exclude specific products from the pricing opti…" at bounding box center [536, 340] width 570 height 417
click at [750, 329] on icon "button" at bounding box center [748, 328] width 9 height 9
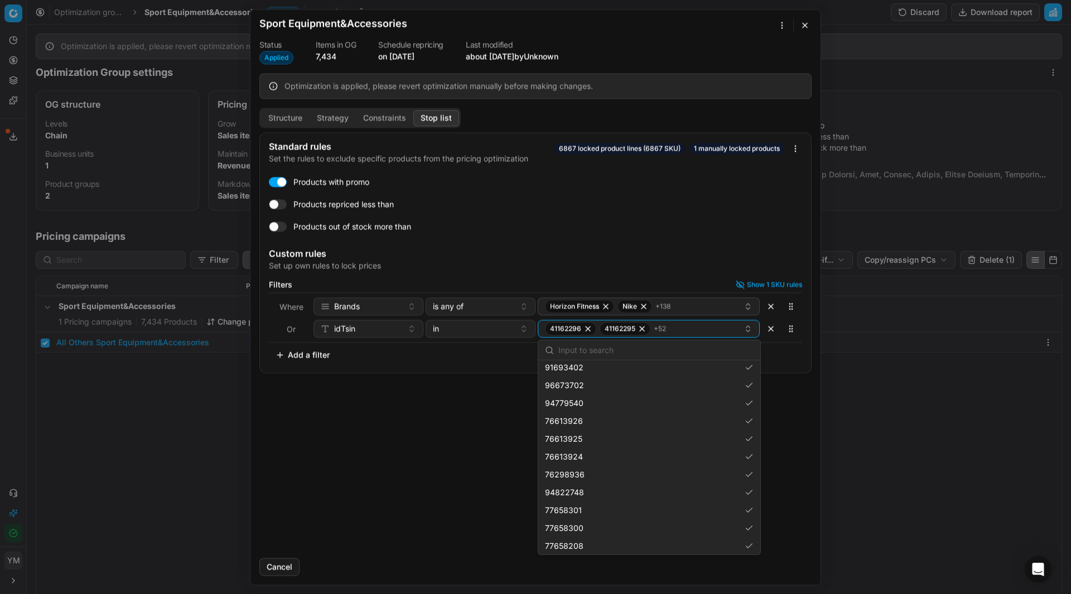
scroll to position [774, 0]
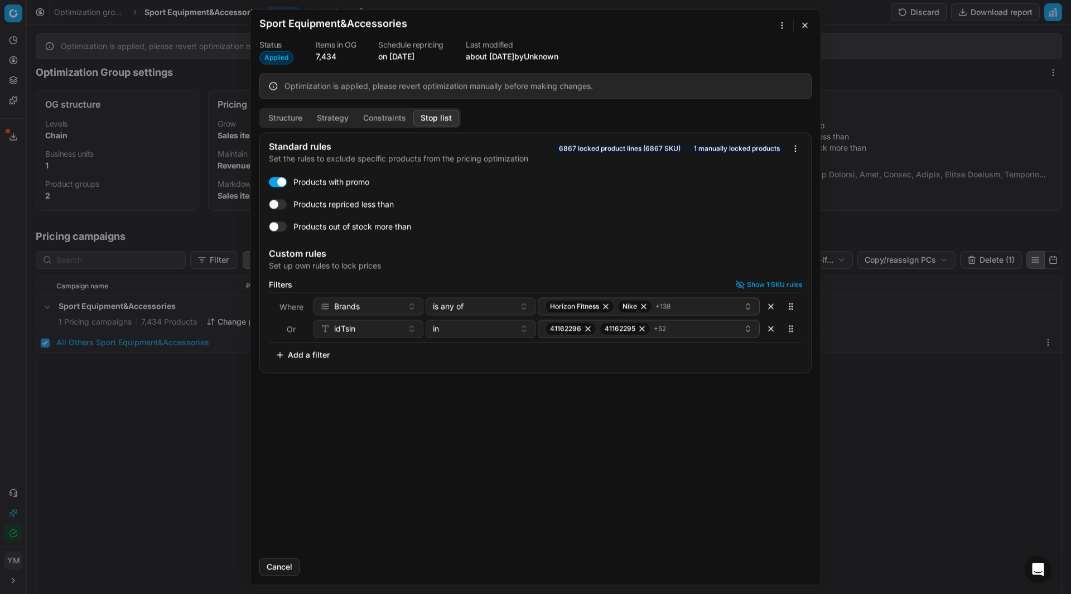
click at [388, 538] on div "Standard rules Set the rules to exclude specific products from the pricing opti…" at bounding box center [536, 340] width 570 height 417
click at [646, 305] on icon "button" at bounding box center [644, 306] width 4 height 4
click at [284, 570] on button "Cancel" at bounding box center [279, 567] width 40 height 18
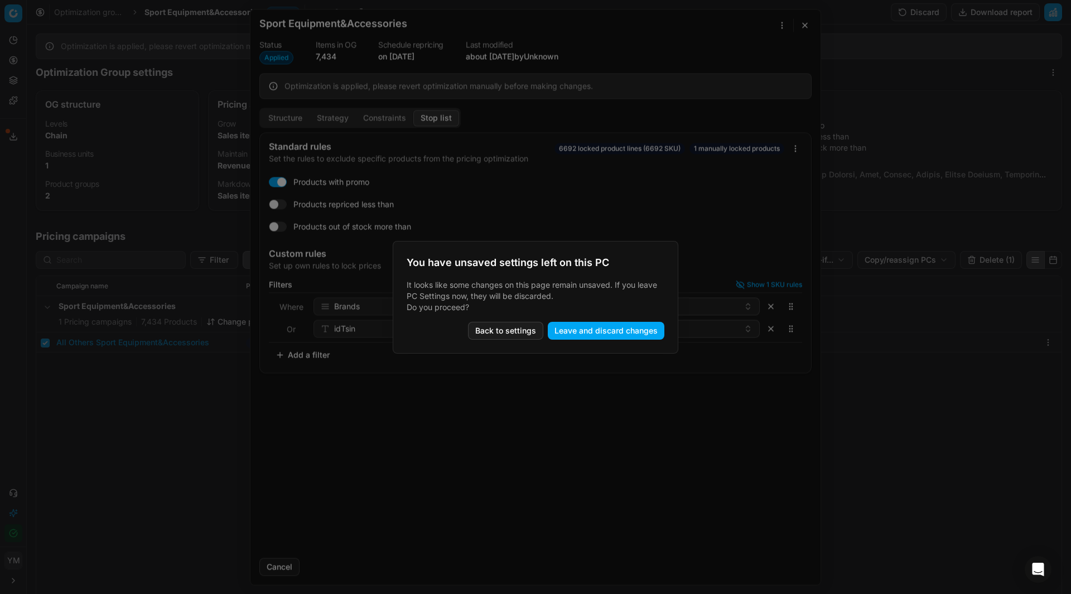
click at [576, 332] on button "Leave and discard changes" at bounding box center [606, 331] width 117 height 18
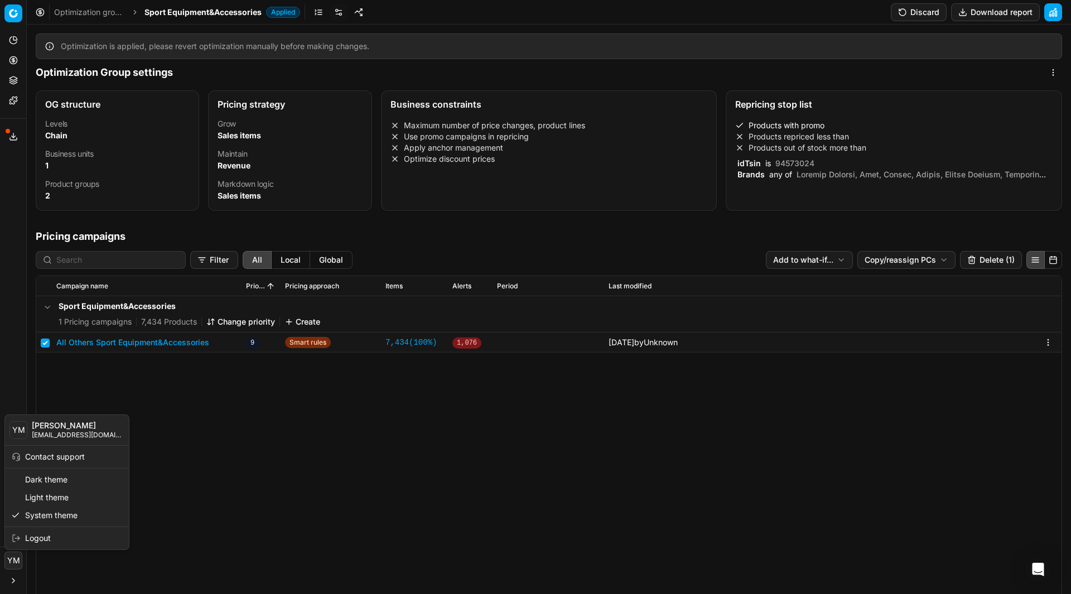
click at [11, 564] on html "Pricing platform Analytics Pricing Product portfolio Templates Export service 9…" at bounding box center [535, 297] width 1071 height 594
click at [201, 501] on html "Pricing platform Analytics Pricing Product portfolio Templates Export service 9…" at bounding box center [535, 297] width 1071 height 594
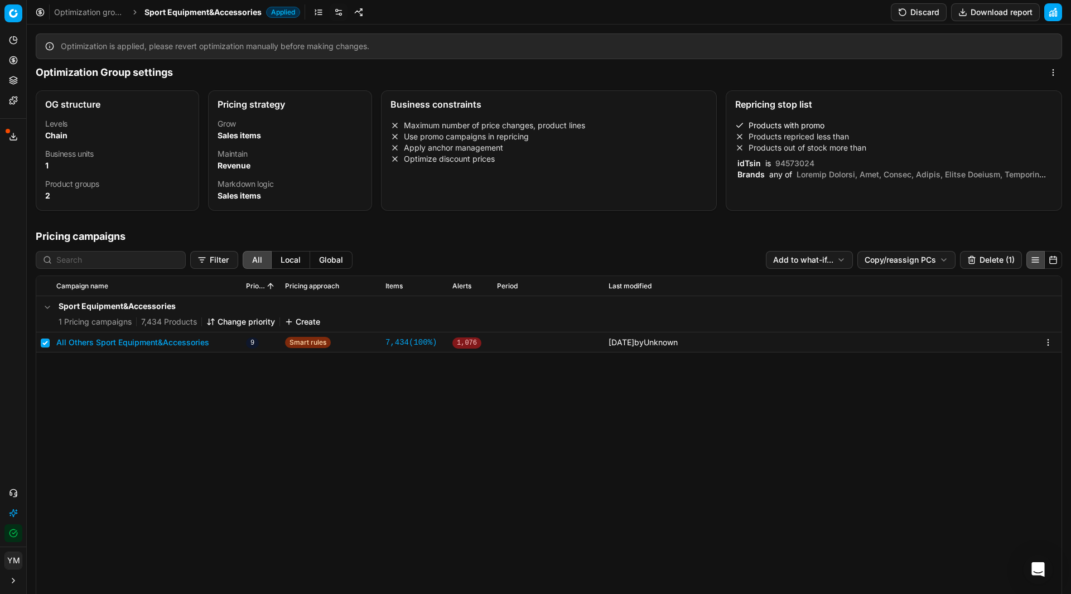
click at [1038, 575] on icon "Open Intercom Messenger" at bounding box center [1038, 569] width 15 height 15
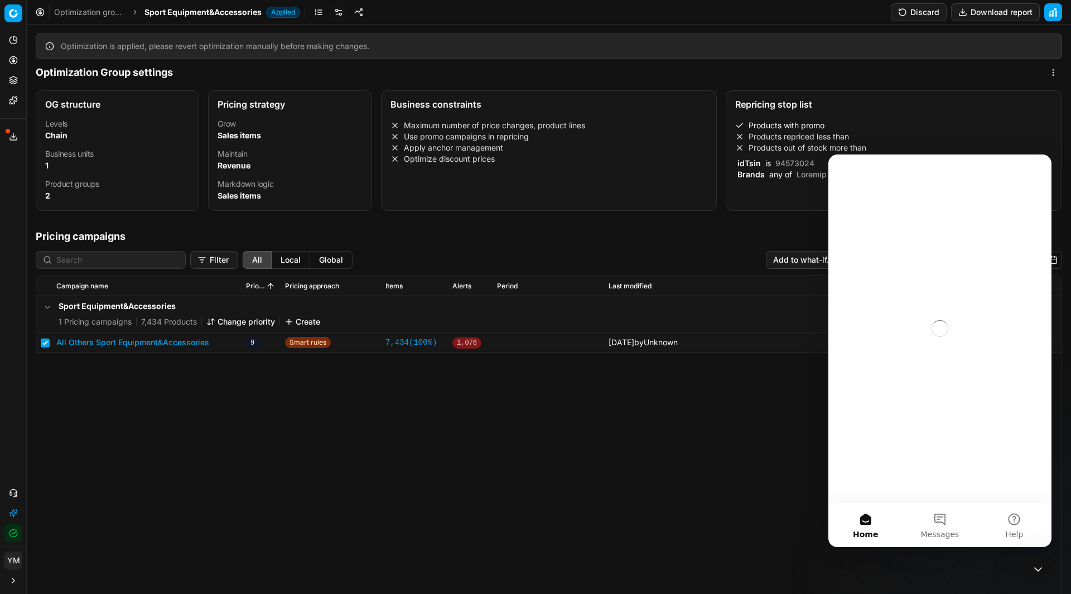
scroll to position [0, 0]
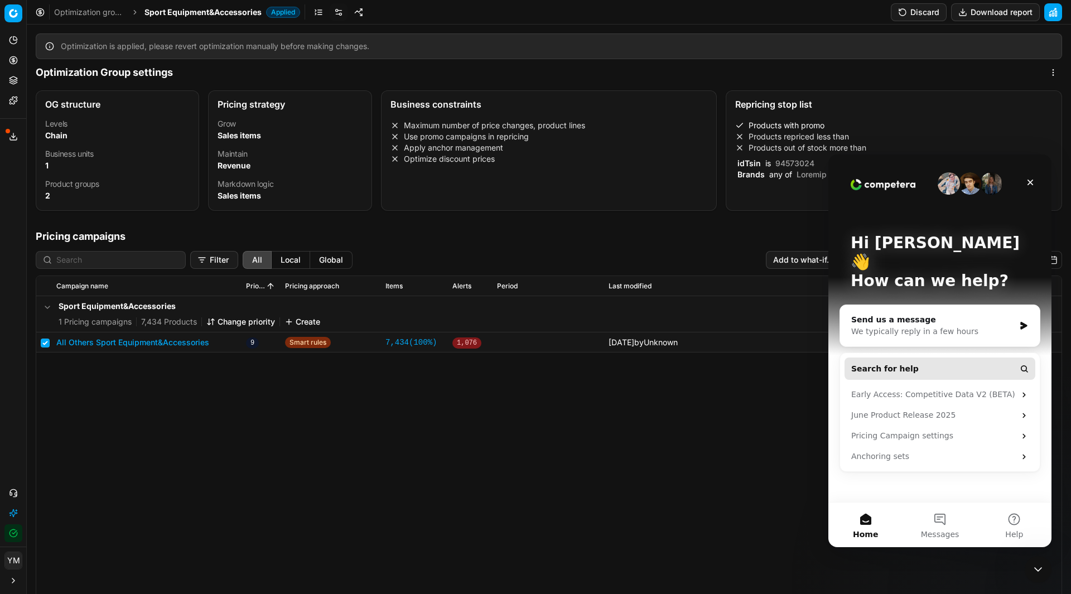
click at [878, 363] on span "Search for help" at bounding box center [885, 369] width 68 height 12
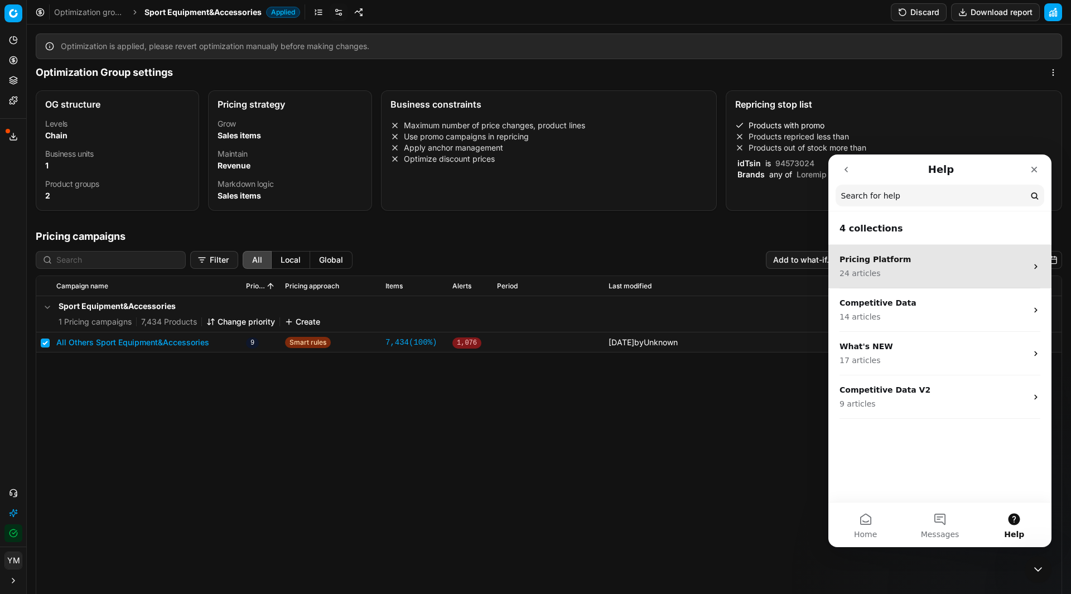
click at [912, 264] on p "Pricing Platform" at bounding box center [933, 260] width 187 height 12
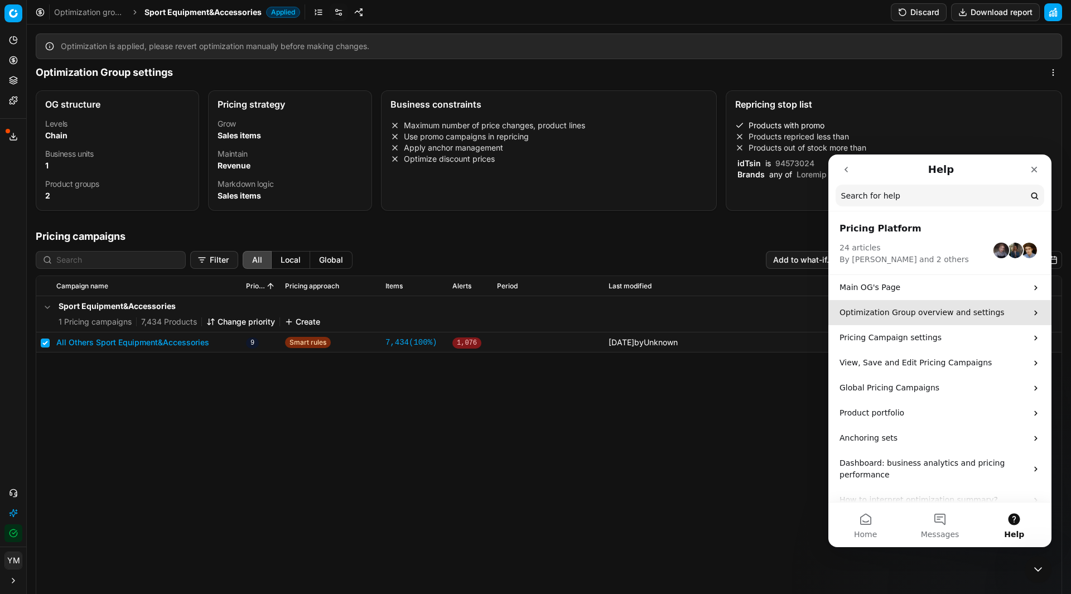
click at [995, 316] on p "Optimization Group overview and settings" at bounding box center [933, 313] width 187 height 12
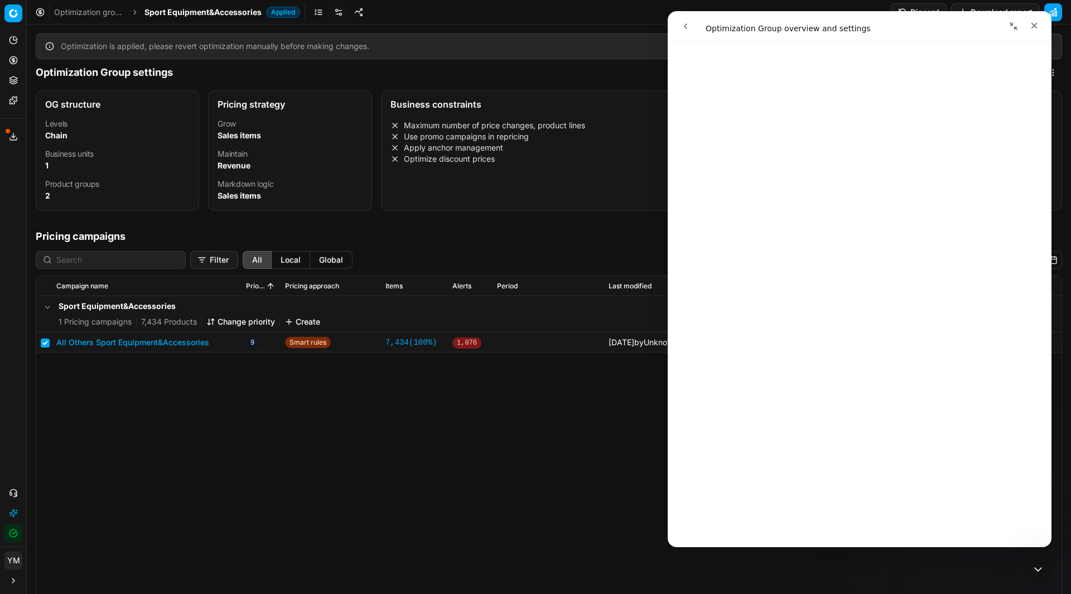
scroll to position [3450, 0]
click at [577, 434] on div "Sport Equipment&Accessories 1 Pricing campaigns 7,434 Products Change priority …" at bounding box center [549, 526] width 1026 height 461
click at [1031, 23] on icon "Close" at bounding box center [1034, 25] width 9 height 9
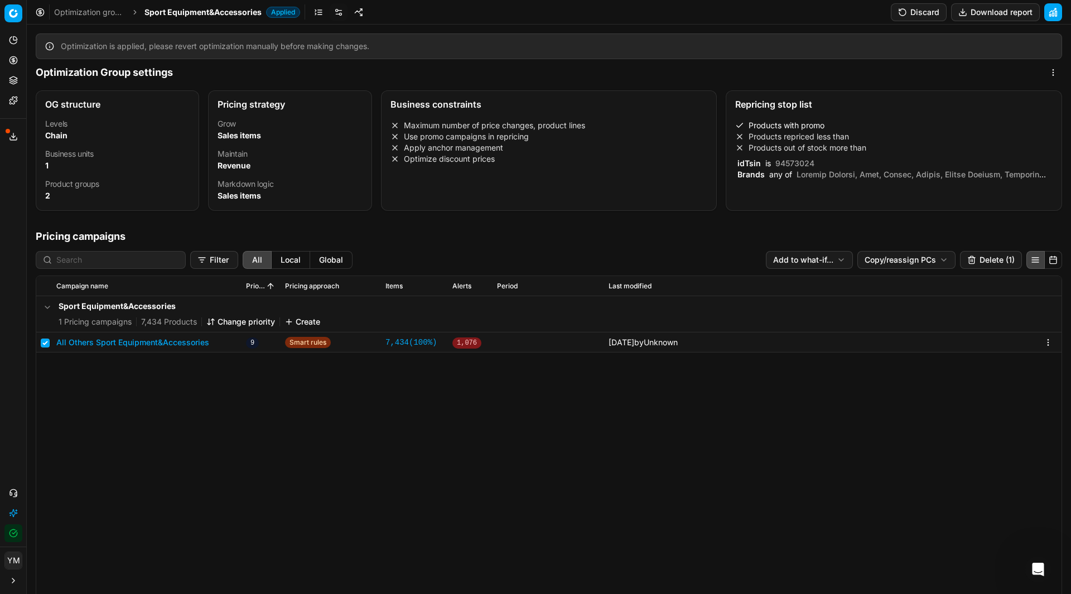
scroll to position [0, 0]
click at [935, 259] on html "Pricing platform Analytics Pricing Product portfolio Templates Export service 9…" at bounding box center [535, 297] width 1071 height 594
click at [859, 415] on html "Pricing platform Analytics Pricing Product portfolio Templates Export service 9…" at bounding box center [535, 297] width 1071 height 594
click at [44, 339] on input "checkbox" at bounding box center [45, 343] width 9 height 9
checkbox input "false"
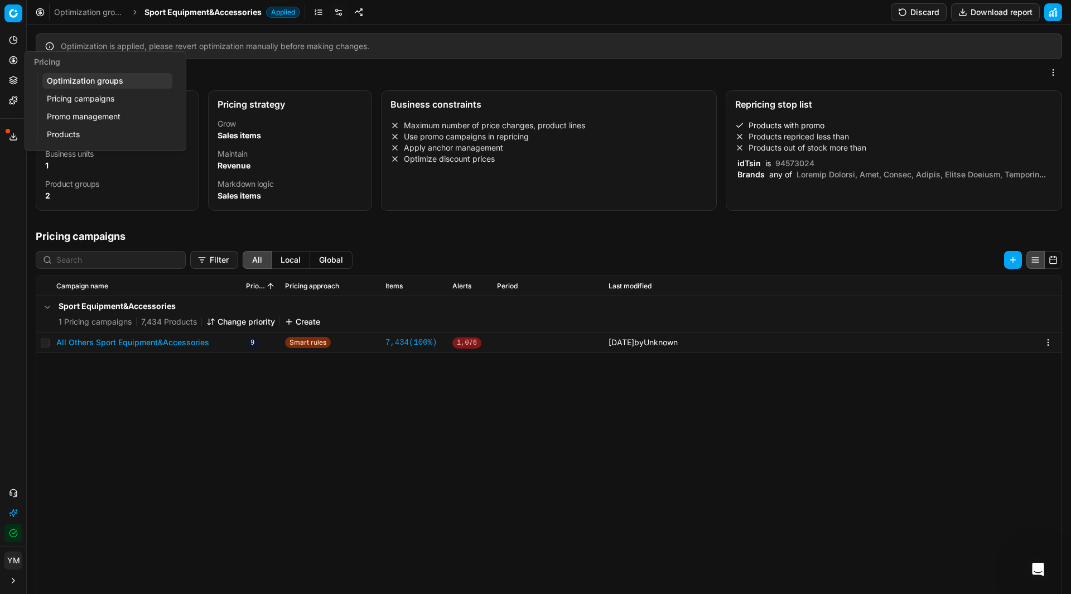
click at [79, 87] on link "Optimization groups" at bounding box center [107, 81] width 130 height 16
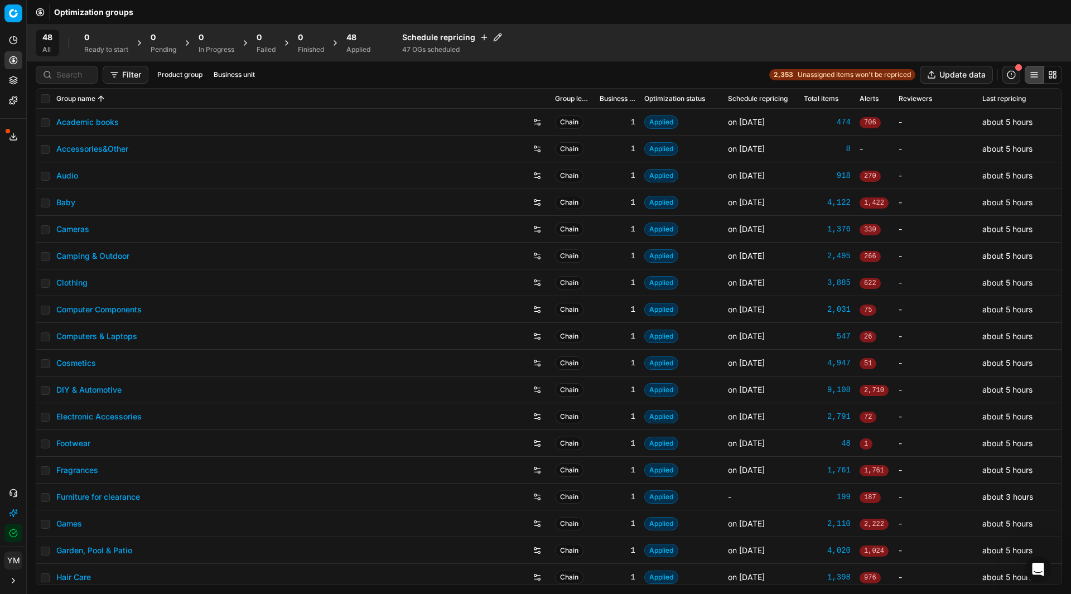
click at [354, 39] on span "48" at bounding box center [352, 37] width 10 height 11
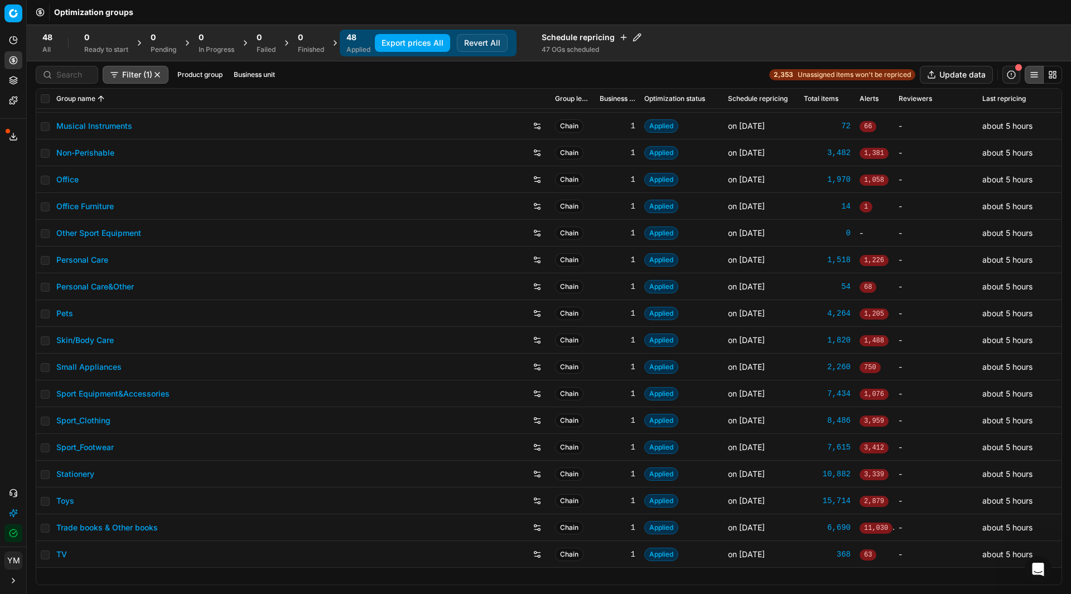
scroll to position [810, 0]
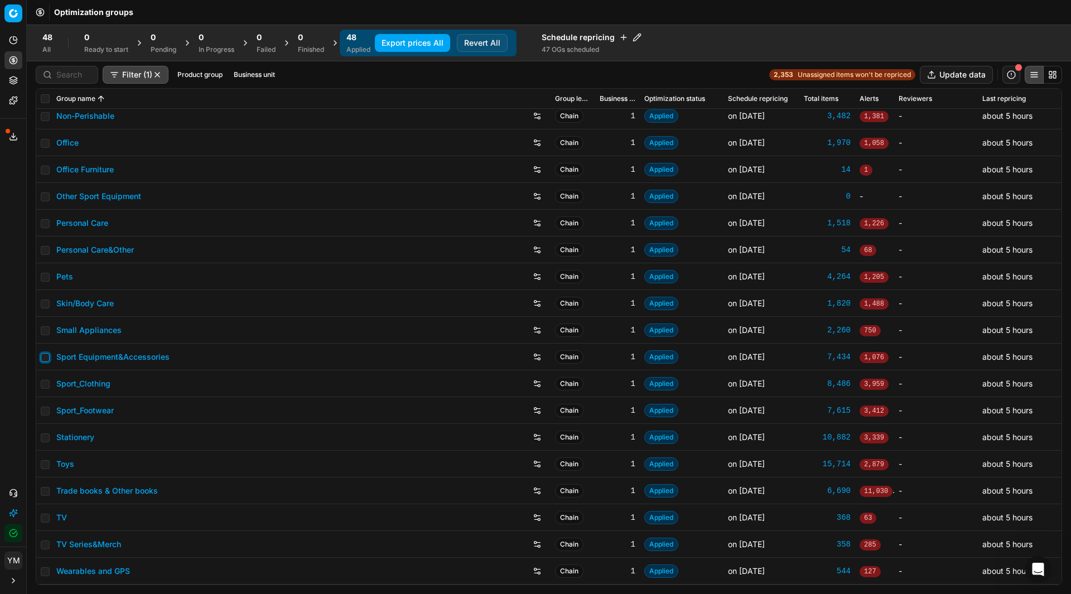
click at [47, 356] on input "checkbox" at bounding box center [45, 357] width 9 height 9
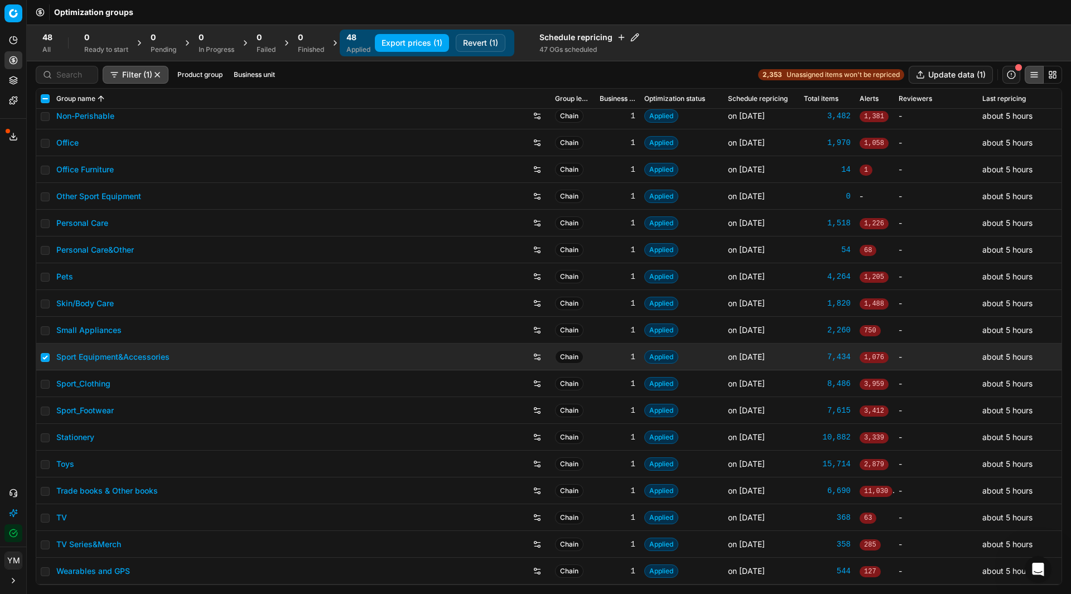
click at [489, 36] on button "Revert (1)" at bounding box center [481, 43] width 50 height 18
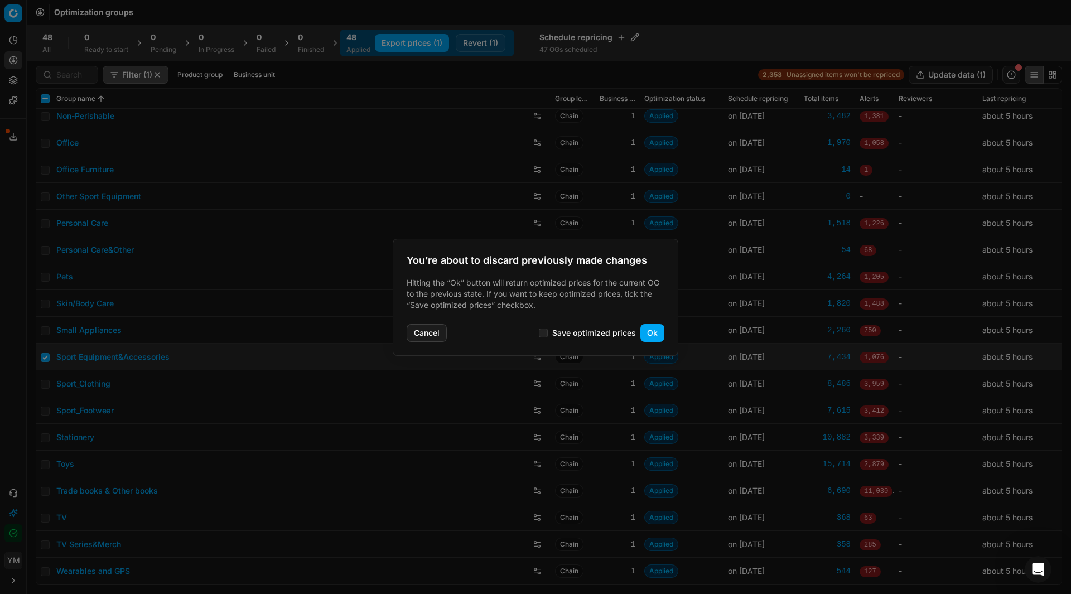
click at [649, 334] on button "Ok" at bounding box center [653, 333] width 24 height 18
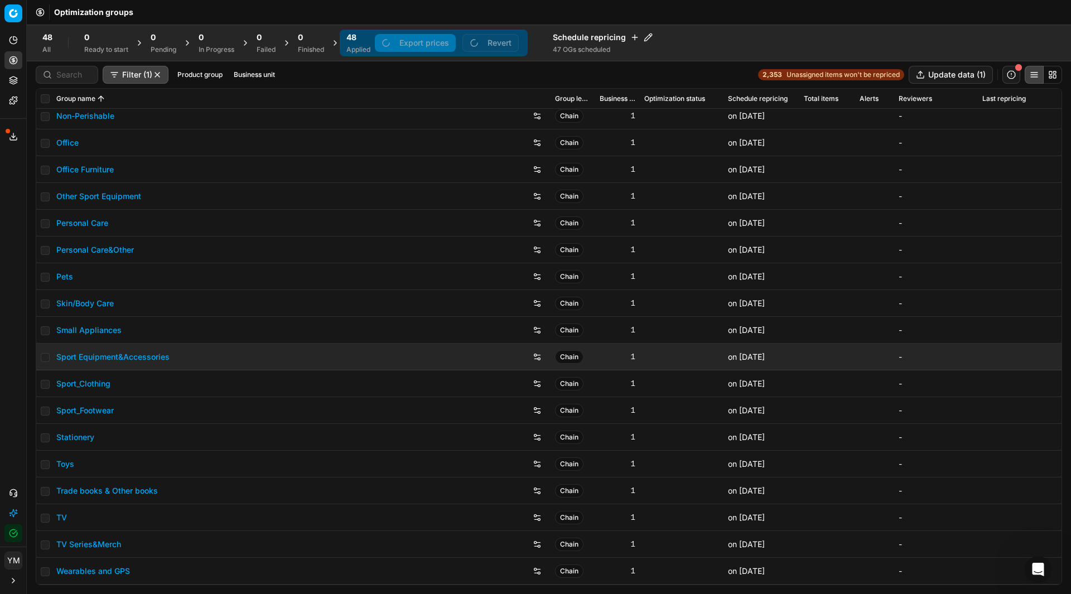
checkbox input "false"
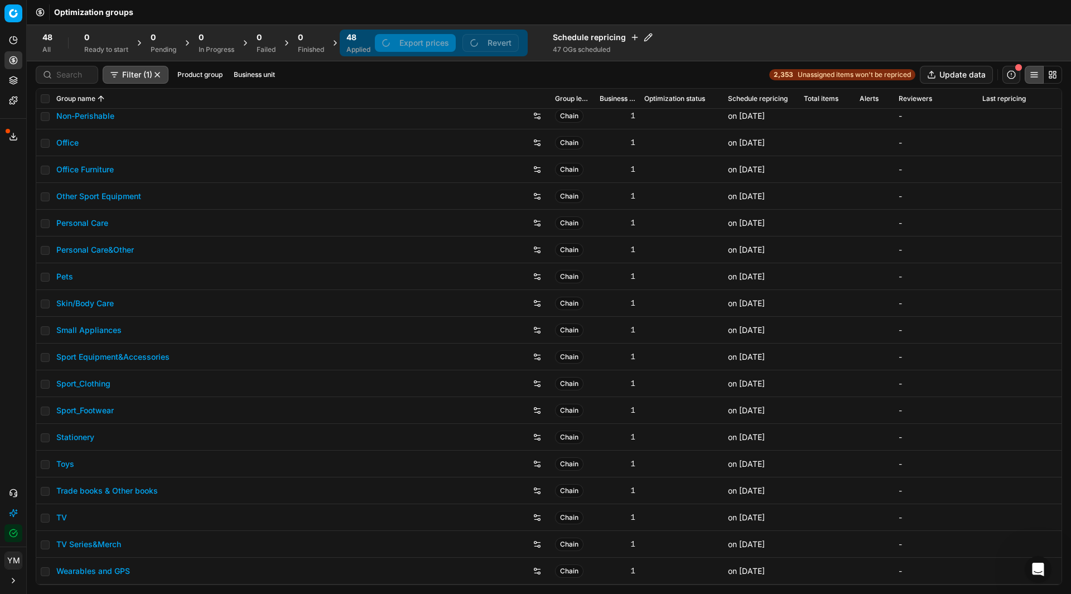
scroll to position [783, 0]
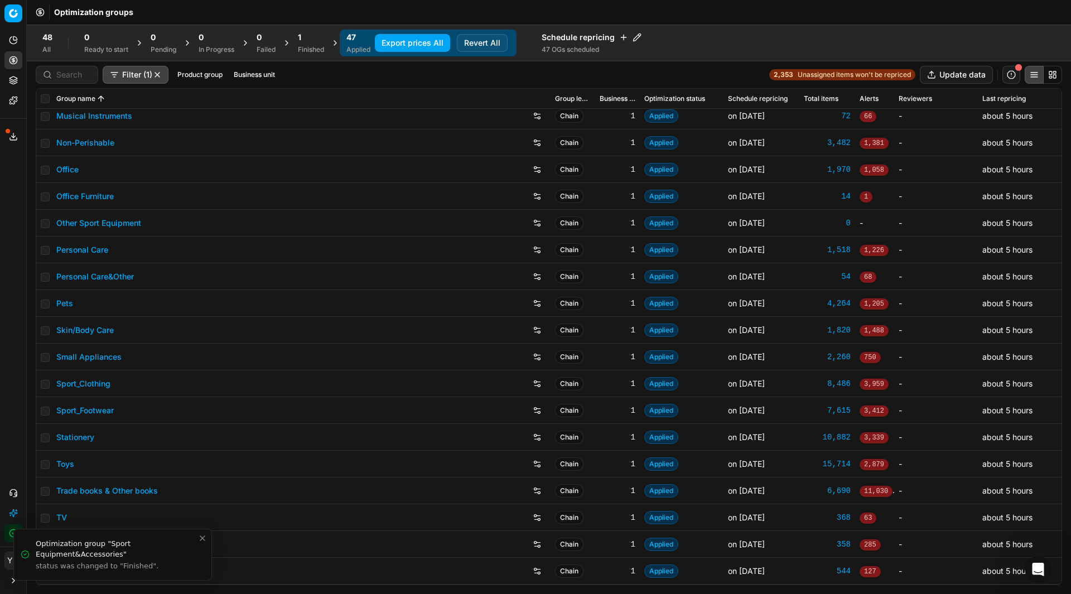
click at [308, 40] on div "1" at bounding box center [311, 37] width 26 height 11
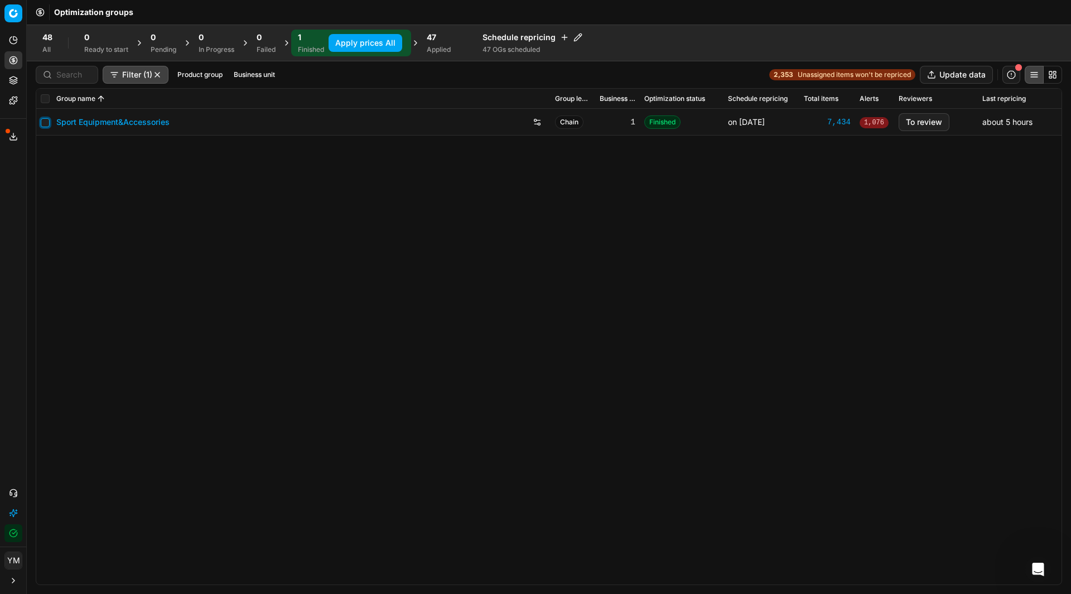
click at [46, 121] on input "checkbox" at bounding box center [45, 122] width 9 height 9
checkbox input "true"
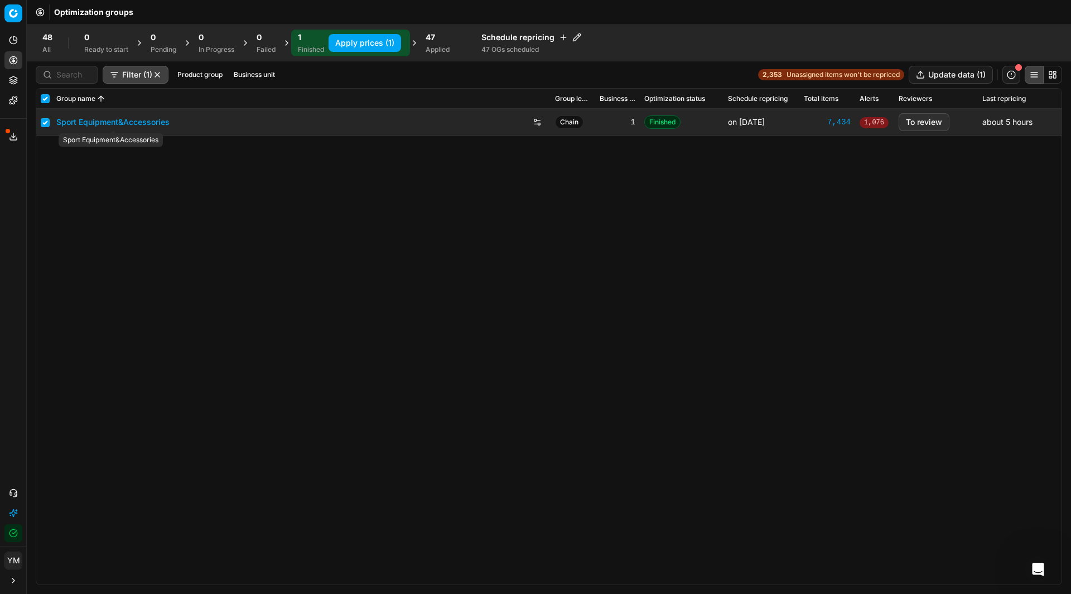
click at [135, 118] on link "Sport Equipment&Accessories" at bounding box center [112, 122] width 113 height 11
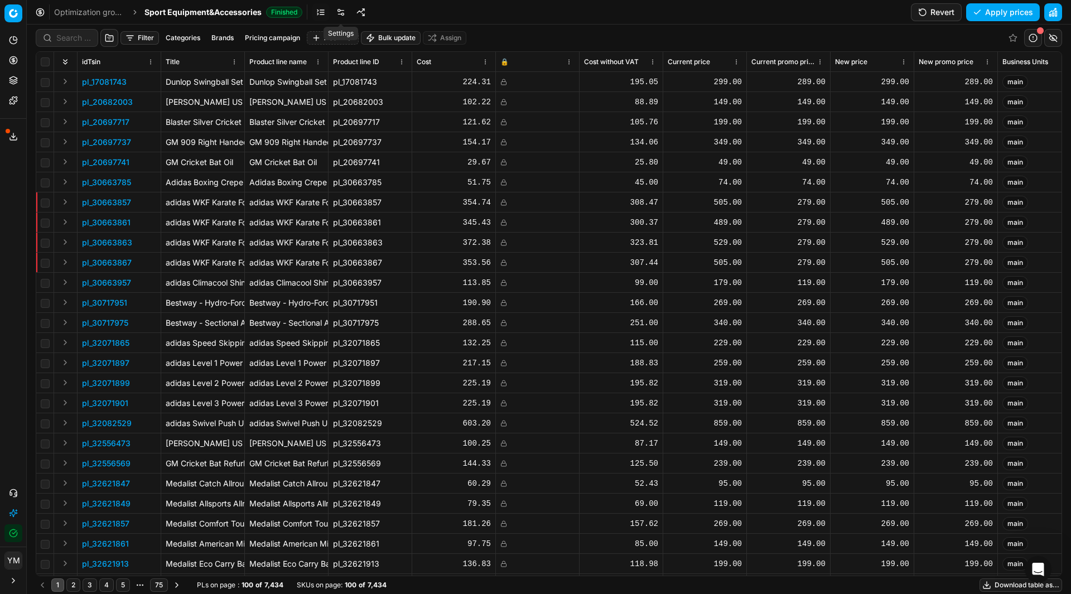
click at [334, 11] on link at bounding box center [341, 12] width 18 height 18
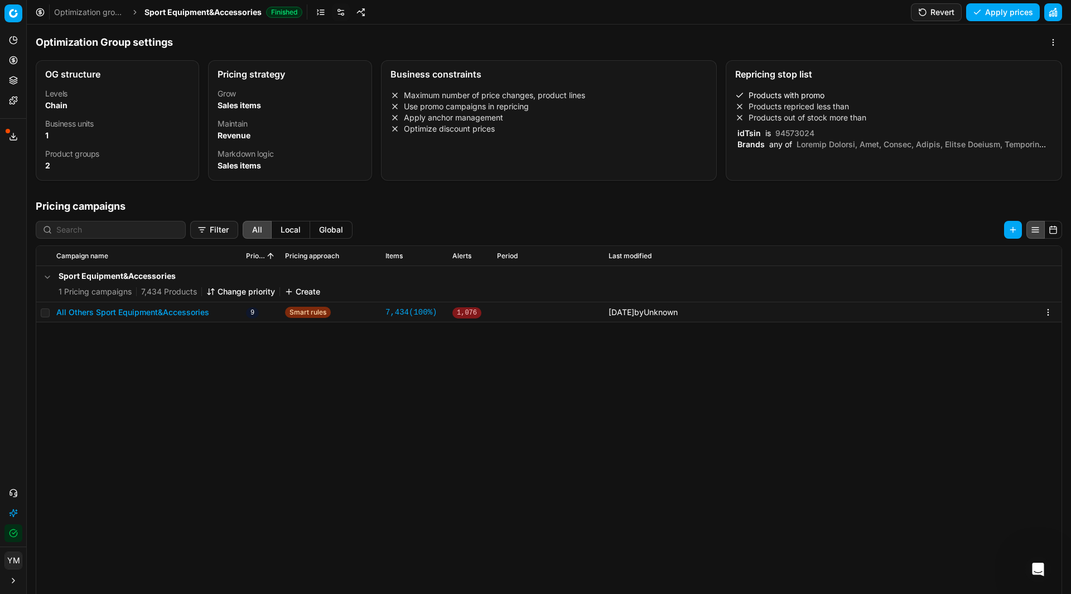
click at [839, 146] on span at bounding box center [891, 233] width 312 height 188
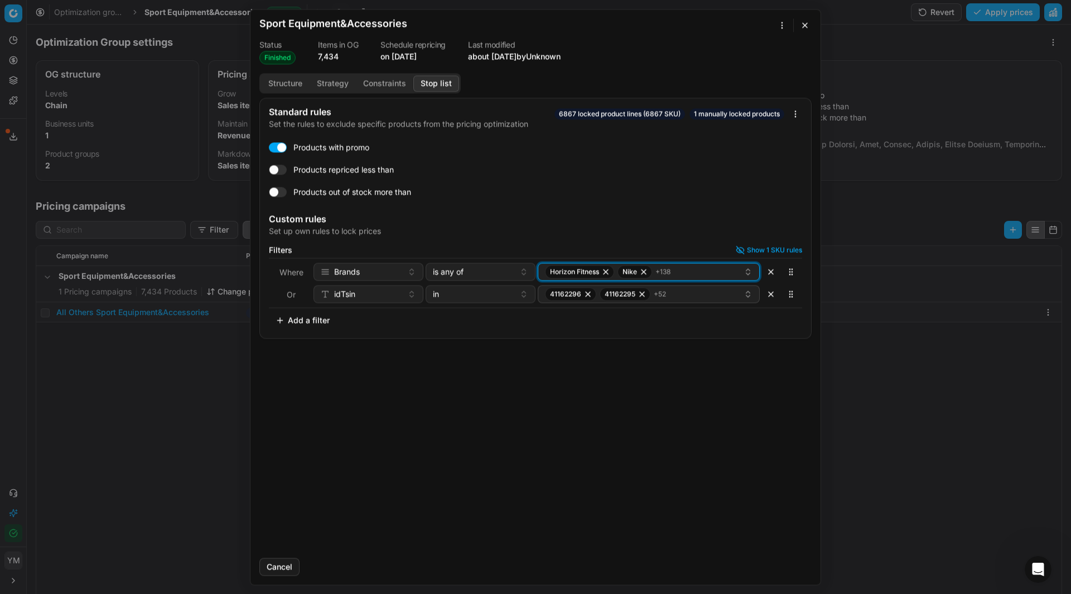
click at [727, 273] on div "Horizon Fitness Nike + 138" at bounding box center [644, 271] width 199 height 13
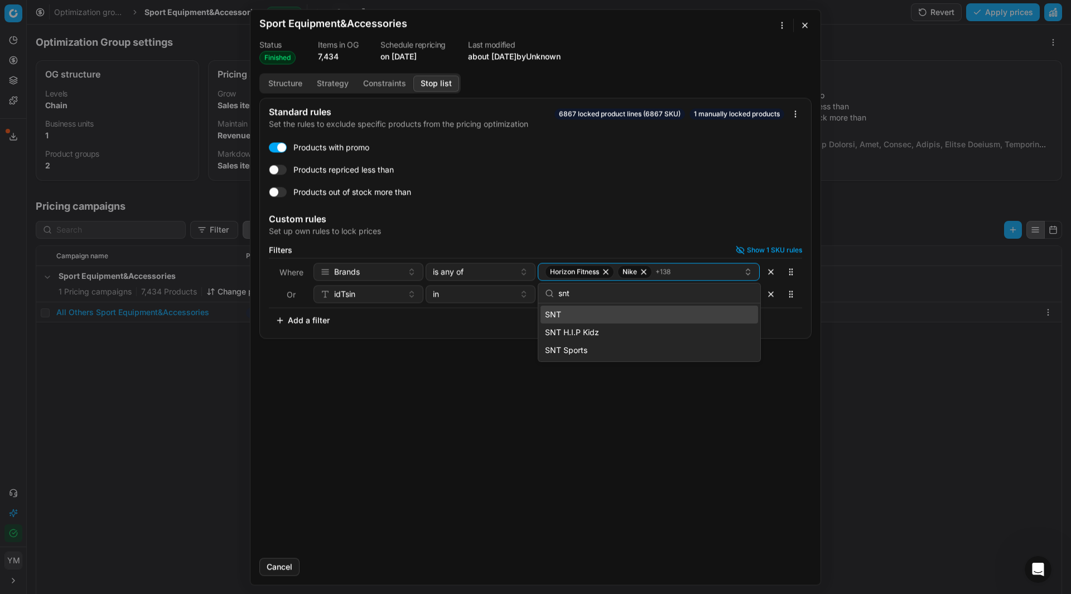
type input "snt"
click at [711, 323] on div "SNT" at bounding box center [650, 315] width 218 height 18
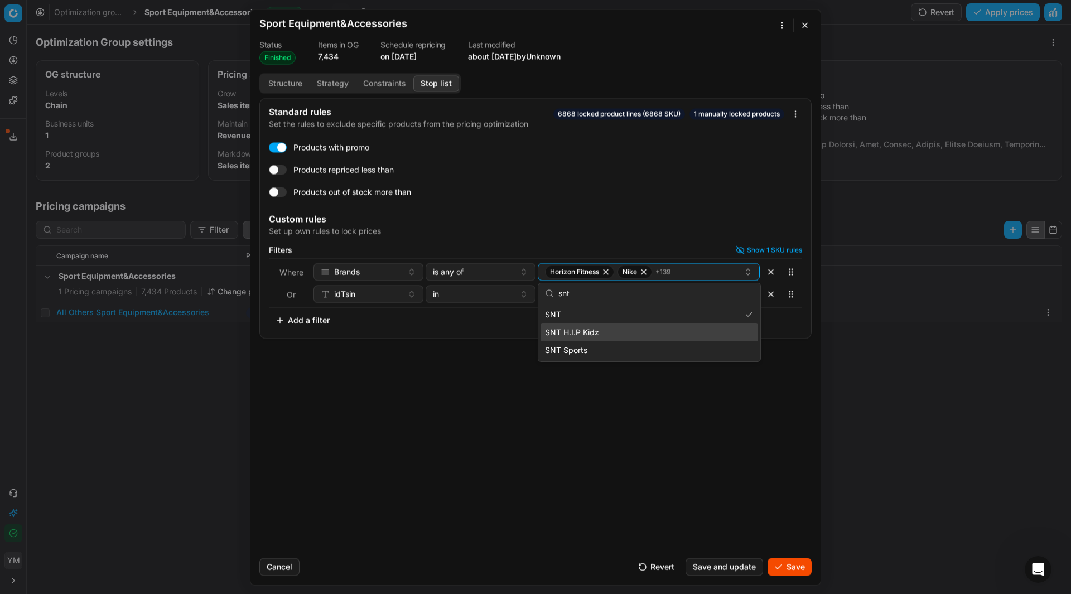
click at [697, 335] on div "SNT H.I.P Kidz" at bounding box center [650, 333] width 218 height 18
click at [658, 353] on div "SNT Sports" at bounding box center [650, 350] width 218 height 18
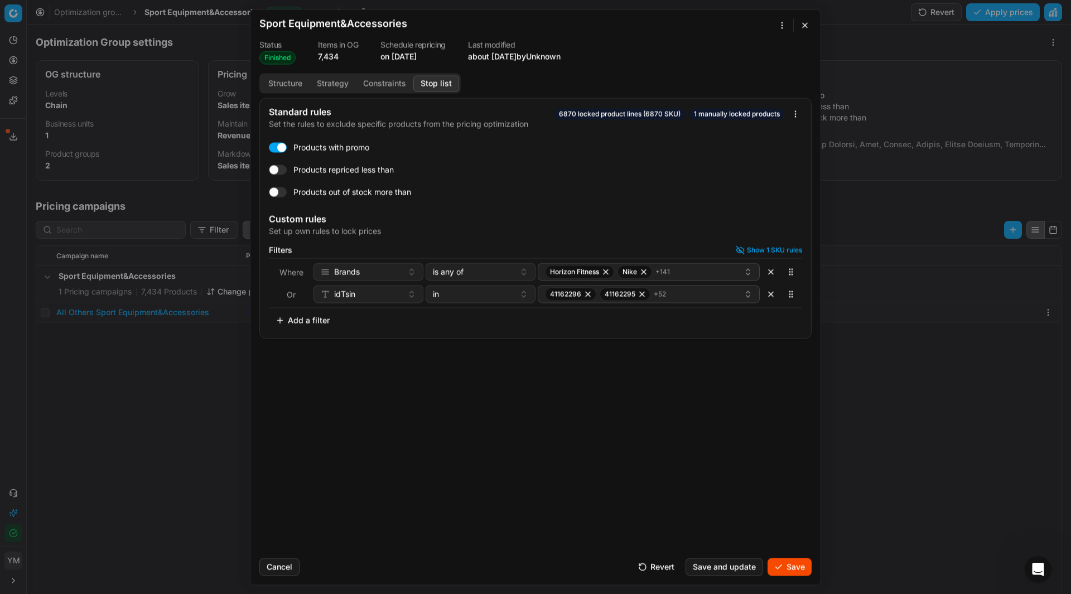
click at [660, 476] on div "Standard rules Set the rules to exclude specific products from the pricing opti…" at bounding box center [536, 323] width 570 height 451
click at [807, 20] on button "button" at bounding box center [804, 24] width 13 height 13
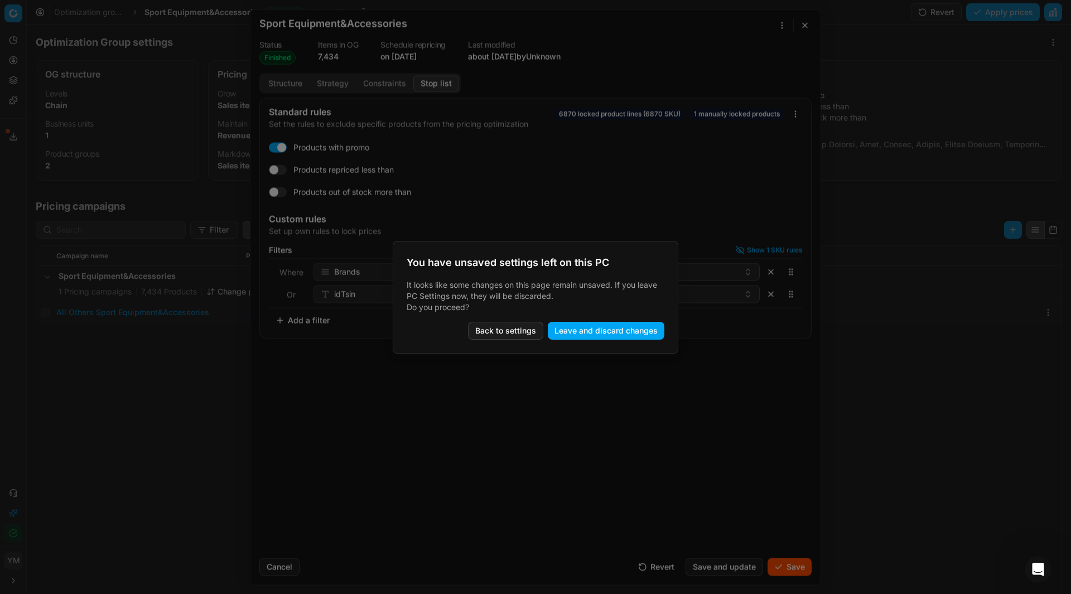
click at [578, 329] on button "Leave and discard changes" at bounding box center [606, 331] width 117 height 18
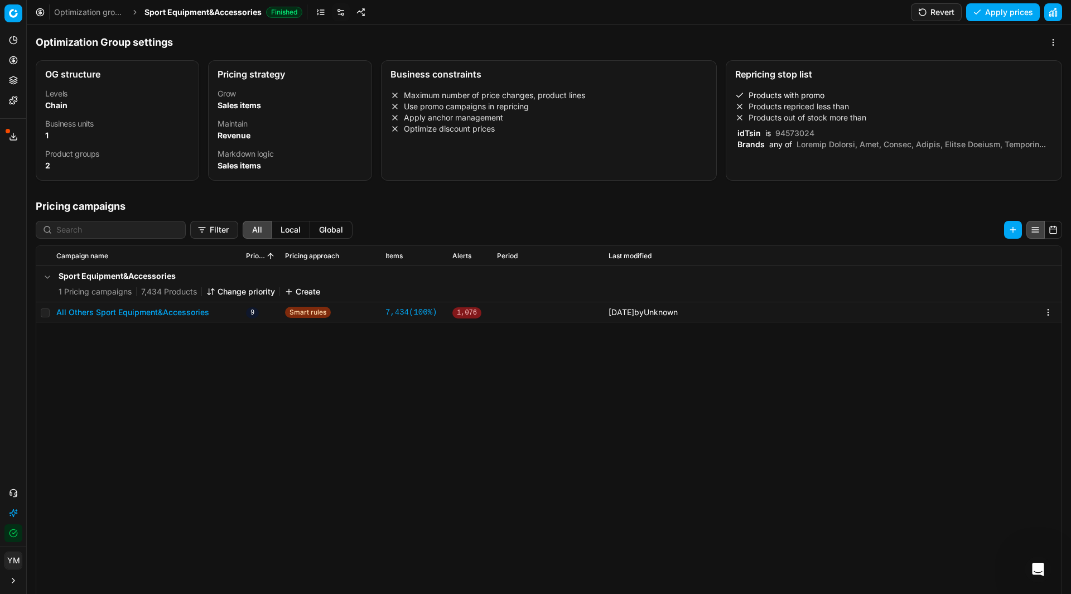
click at [108, 8] on link "Optimization groups" at bounding box center [89, 12] width 71 height 11
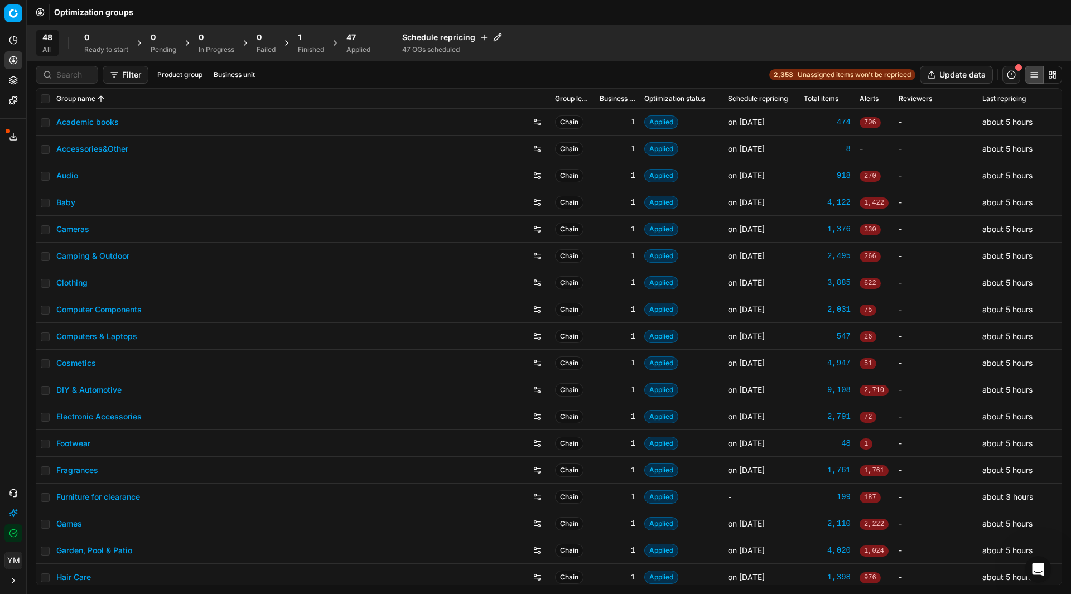
click at [359, 54] on div "47 Applied" at bounding box center [358, 43] width 37 height 27
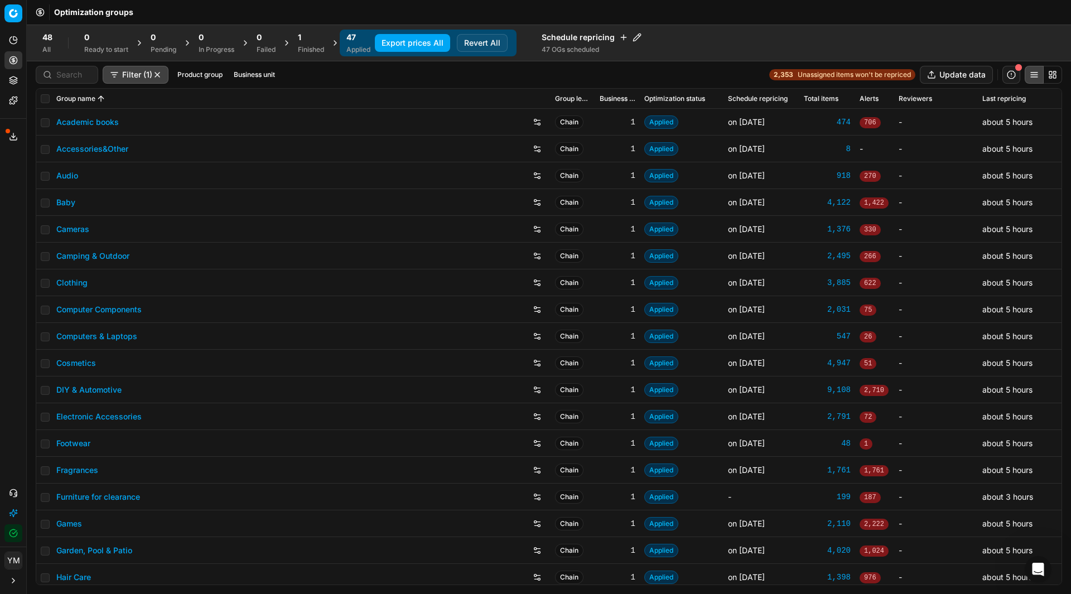
click at [309, 44] on div "1 Finished" at bounding box center [311, 43] width 26 height 22
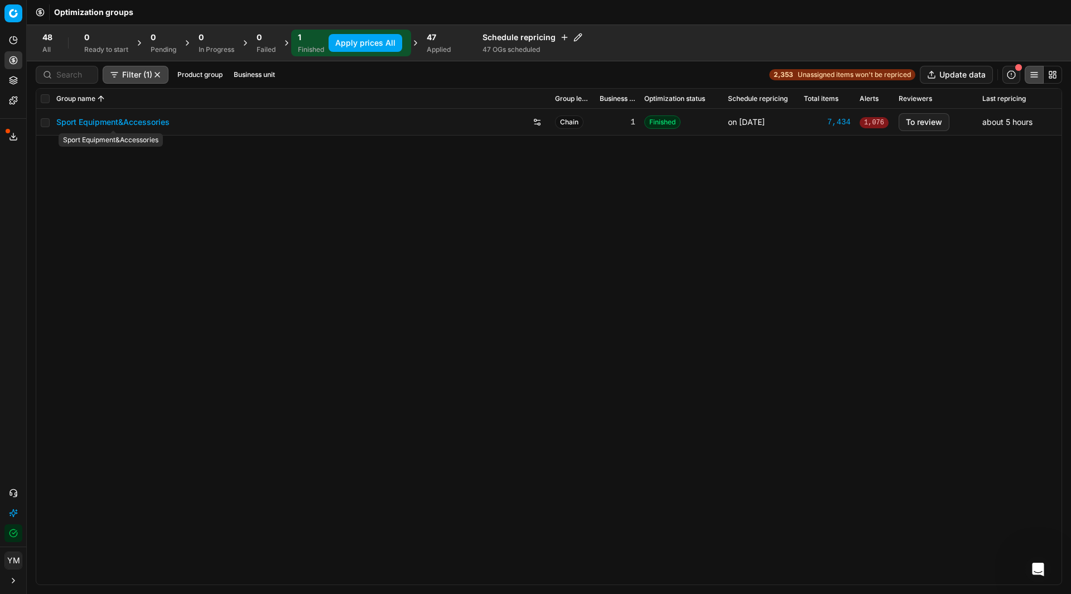
click at [107, 120] on link "Sport Equipment&Accessories" at bounding box center [112, 122] width 113 height 11
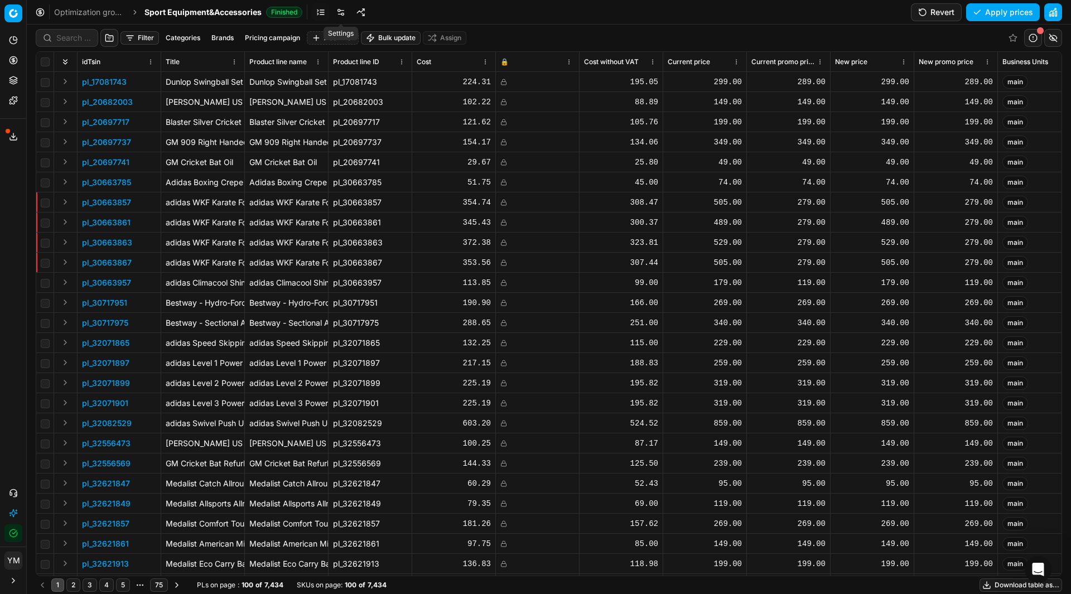
click at [338, 15] on link at bounding box center [341, 12] width 18 height 18
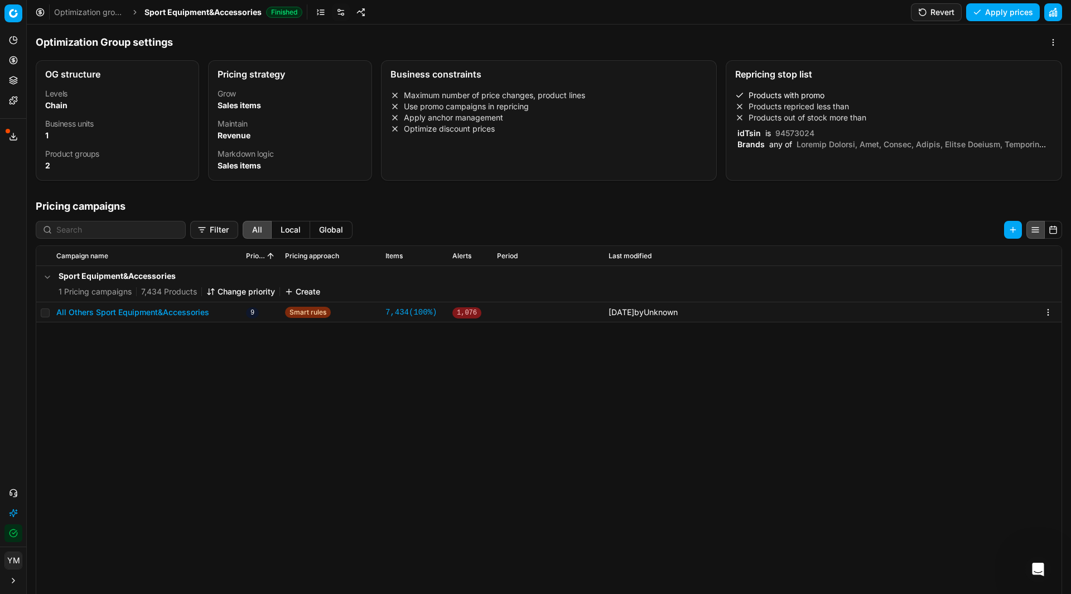
click at [834, 110] on li "Products repriced less than" at bounding box center [893, 106] width 317 height 11
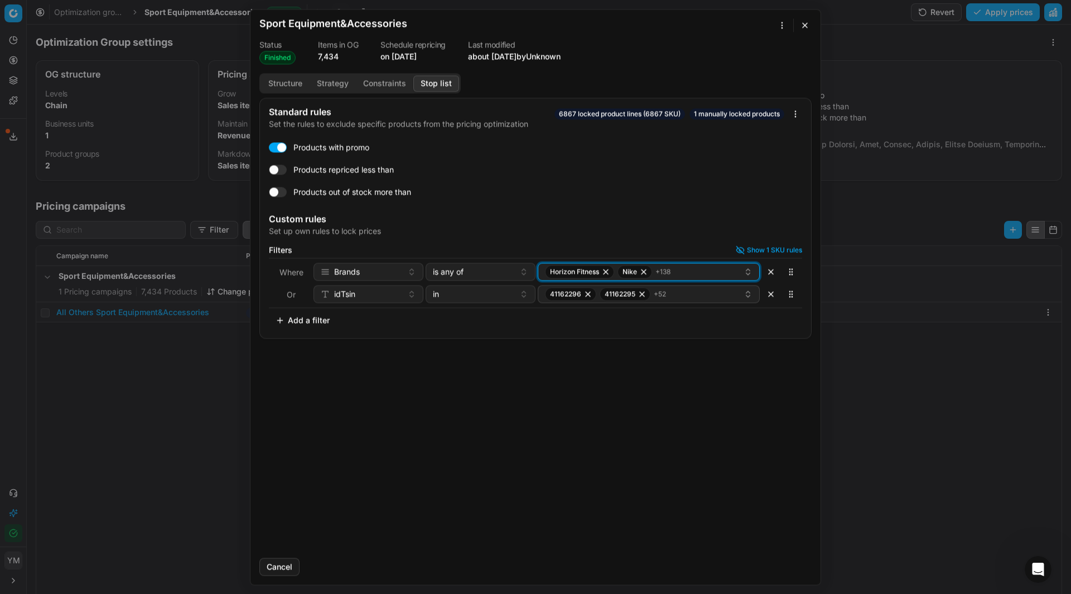
click at [708, 277] on div "Horizon Fitness Nike + 138" at bounding box center [644, 271] width 199 height 13
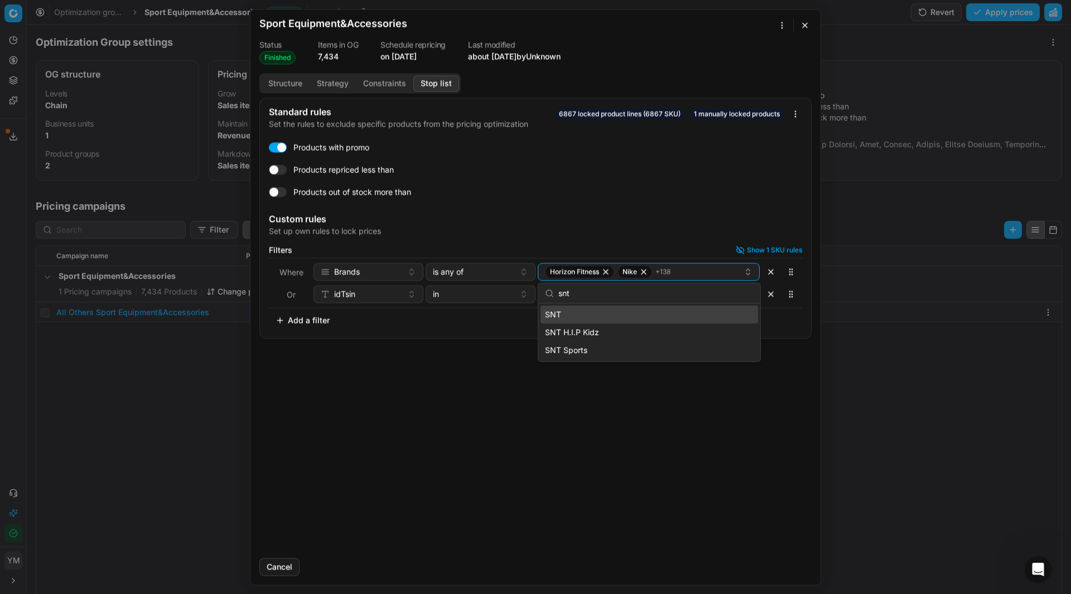
type input "snt"
click at [568, 316] on div "SNT" at bounding box center [650, 315] width 218 height 18
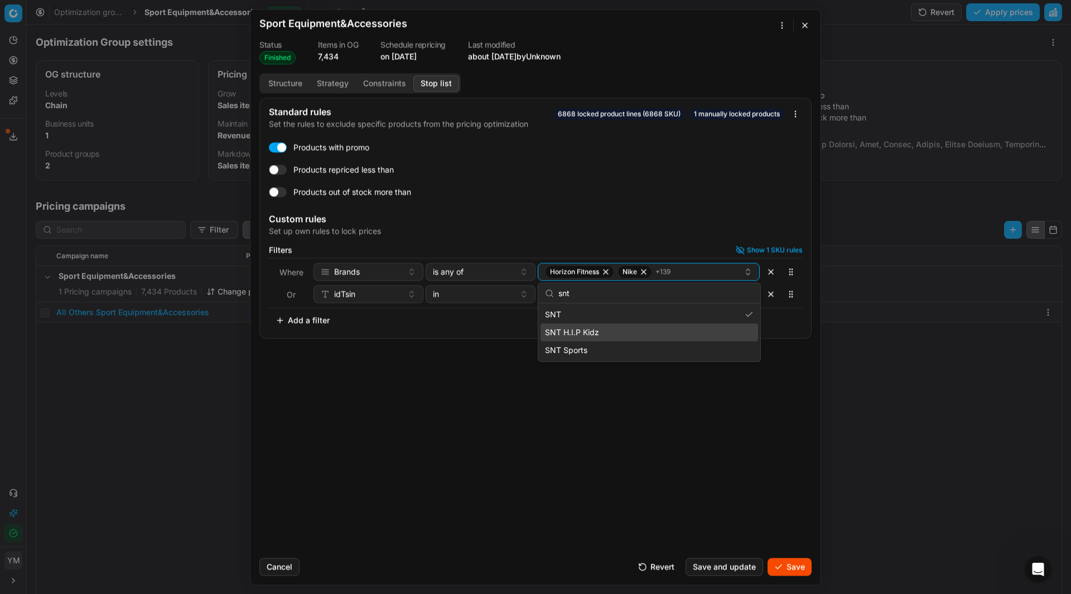
click at [568, 327] on span "SNT H.I.P Kidz" at bounding box center [572, 332] width 54 height 11
click at [585, 347] on span "SNT Sports" at bounding box center [566, 350] width 42 height 11
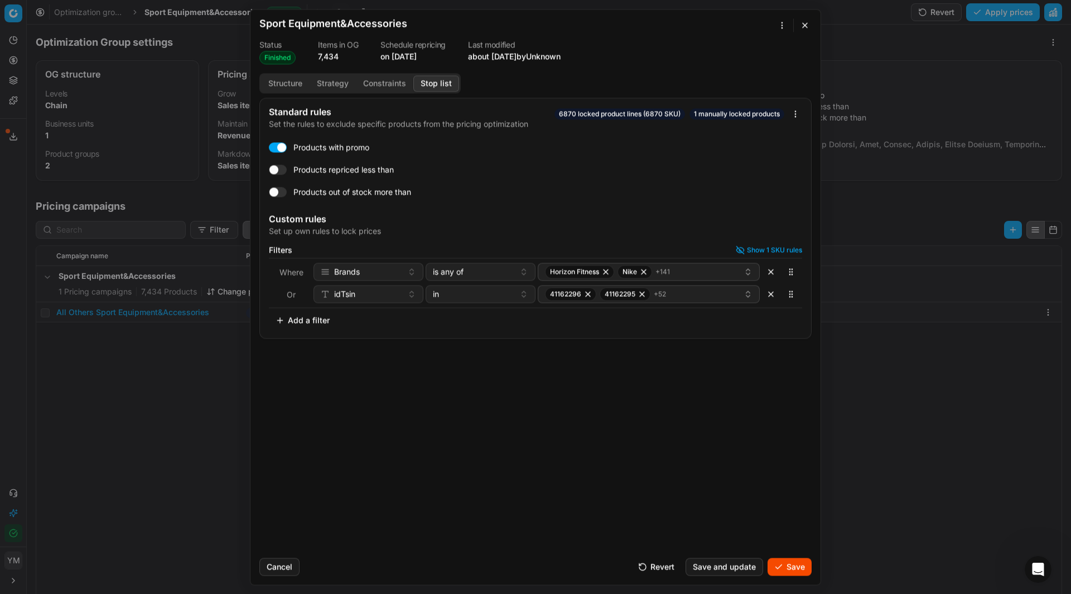
click at [785, 564] on button "Save" at bounding box center [790, 567] width 44 height 18
click at [798, 566] on button "Save" at bounding box center [790, 567] width 44 height 18
click at [278, 564] on button "Cancel" at bounding box center [279, 567] width 40 height 18
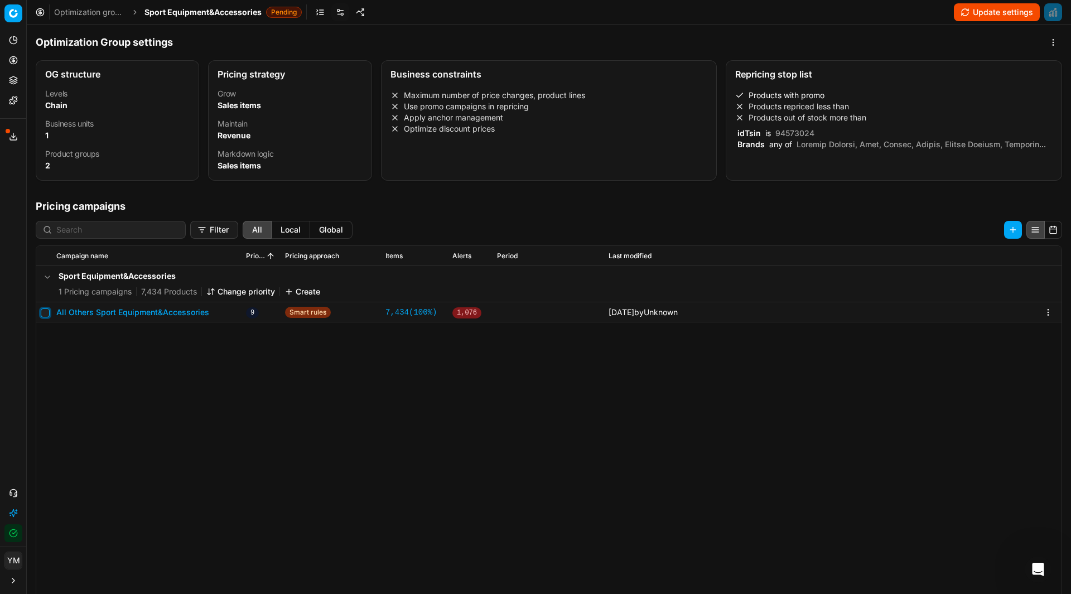
click at [45, 315] on input "checkbox" at bounding box center [45, 313] width 9 height 9
checkbox input "true"
click at [779, 100] on li "Products with promo" at bounding box center [893, 95] width 317 height 11
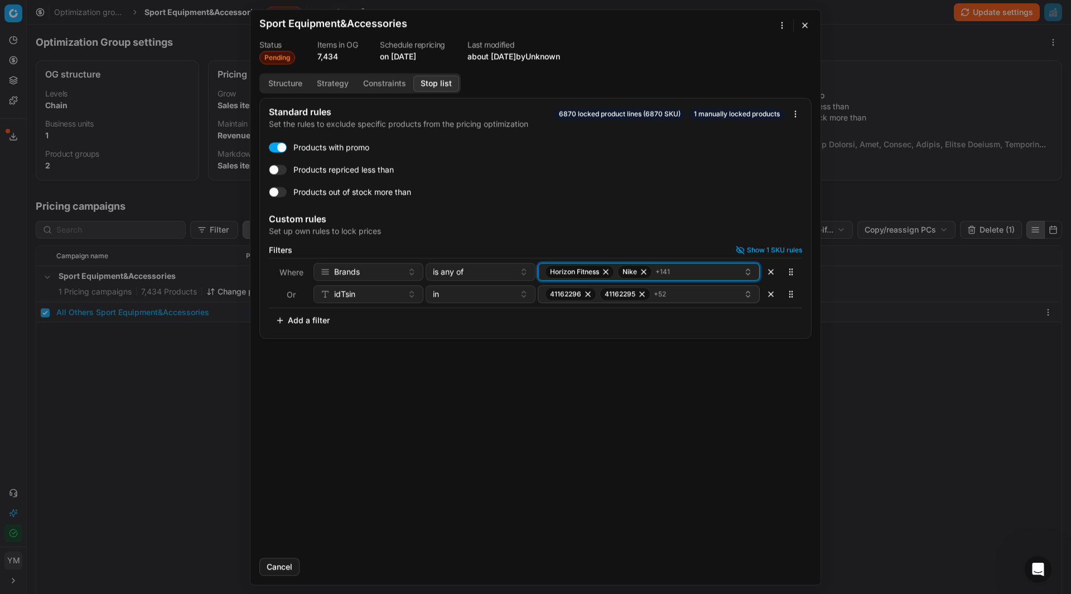
click at [698, 275] on div "Horizon Fitness Nike + 141" at bounding box center [644, 271] width 199 height 13
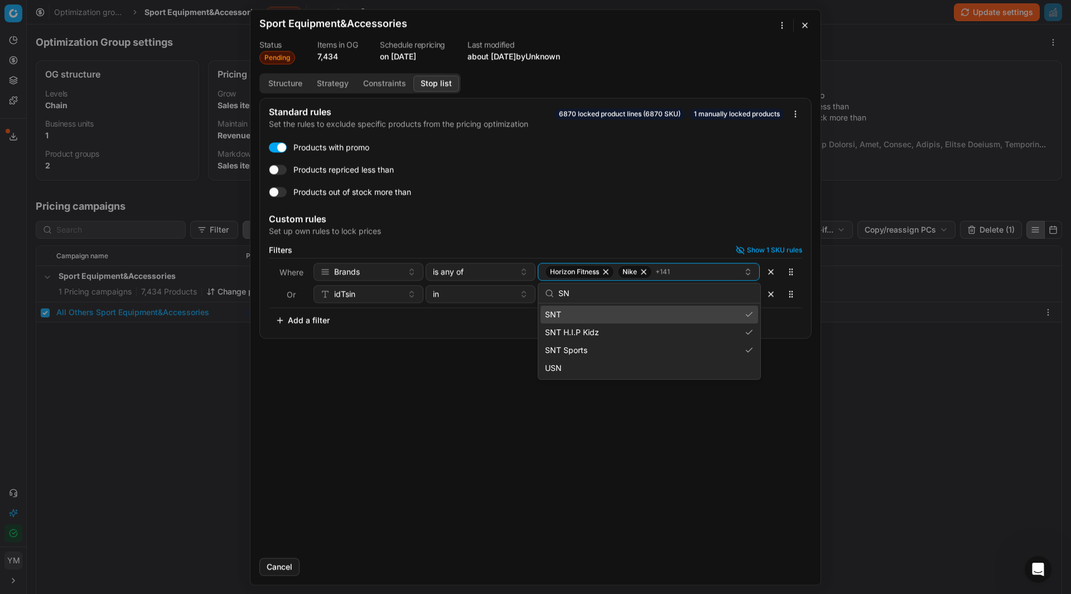
type input "SNT"
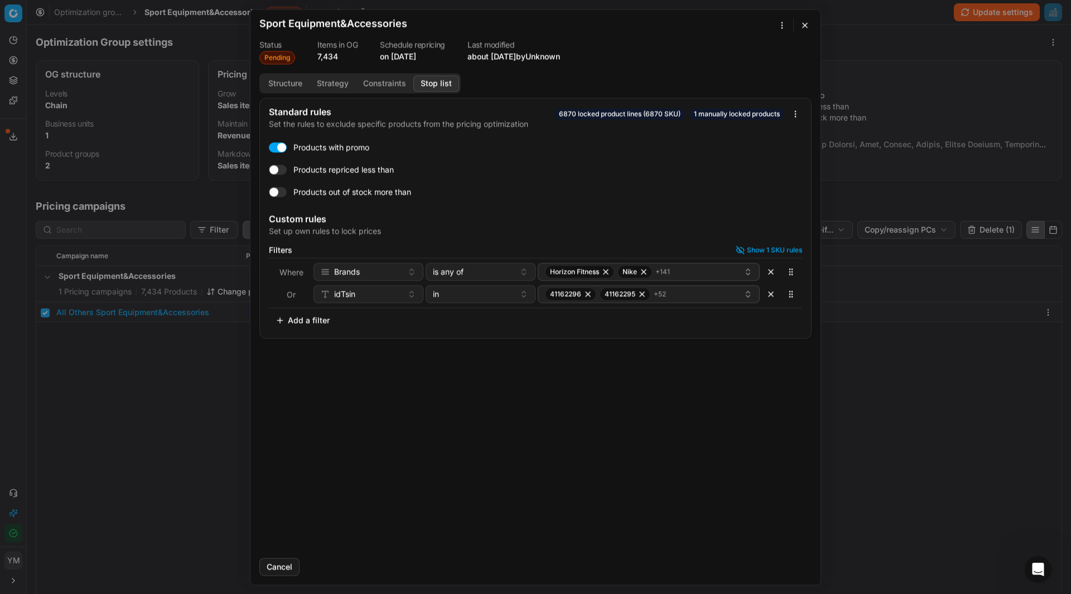
click at [658, 482] on div "Standard rules Set the rules to exclude specific products from the pricing opti…" at bounding box center [536, 323] width 570 height 451
click at [809, 25] on button "button" at bounding box center [804, 24] width 13 height 13
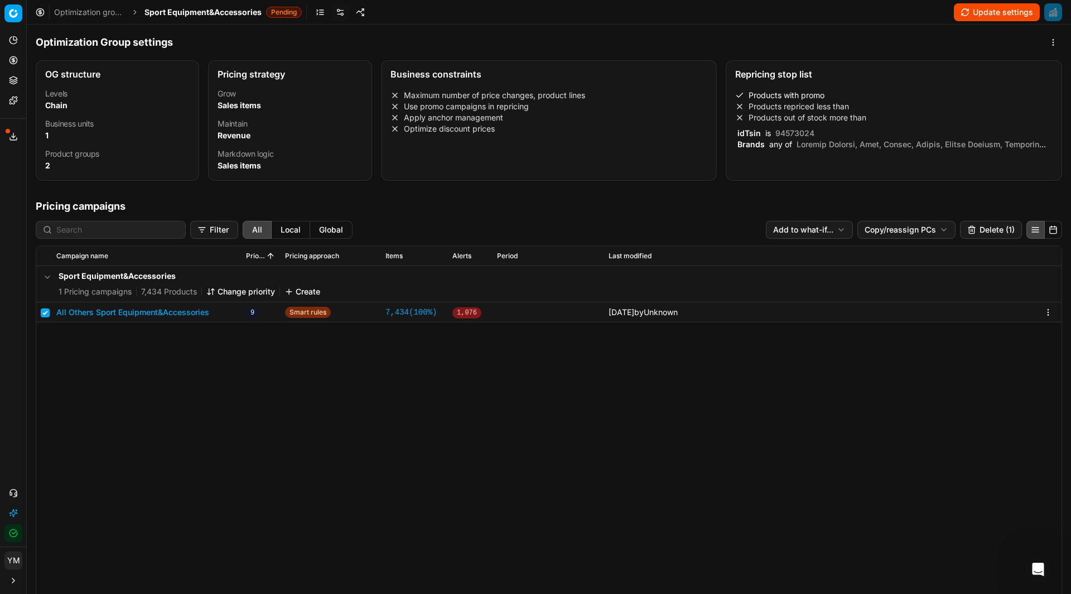
click at [810, 108] on li "Products repriced less than" at bounding box center [893, 106] width 317 height 11
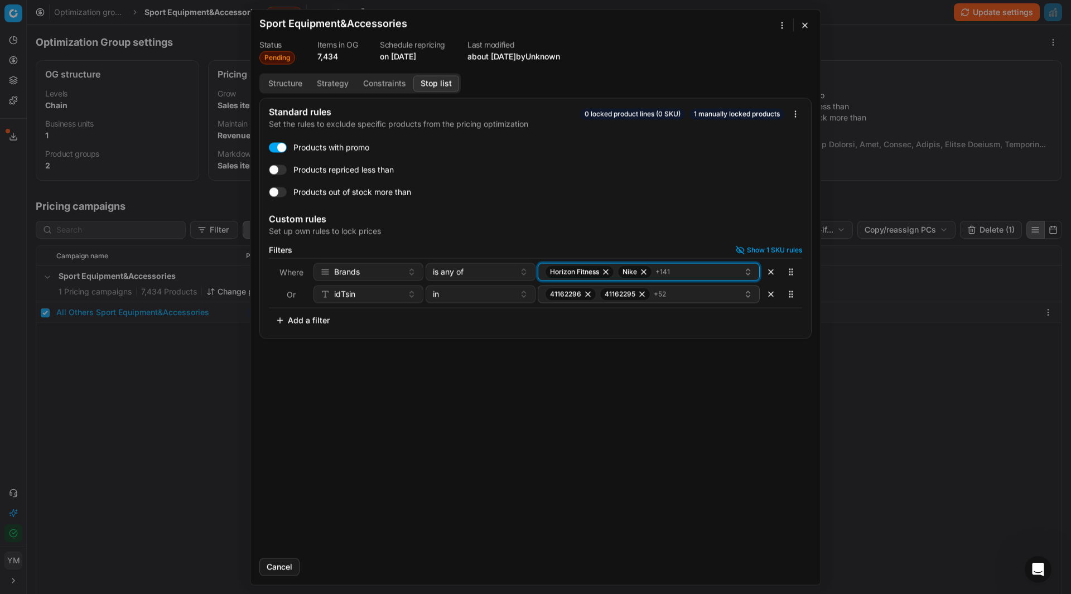
click at [701, 271] on div "Horizon Fitness Nike + 141" at bounding box center [644, 271] width 199 height 13
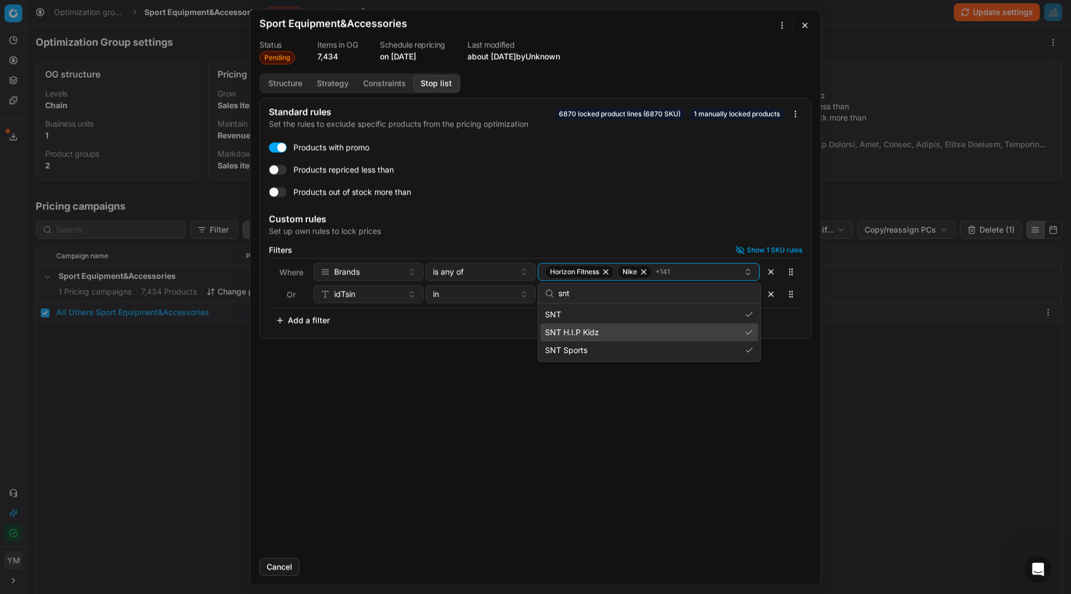
type input "snt"
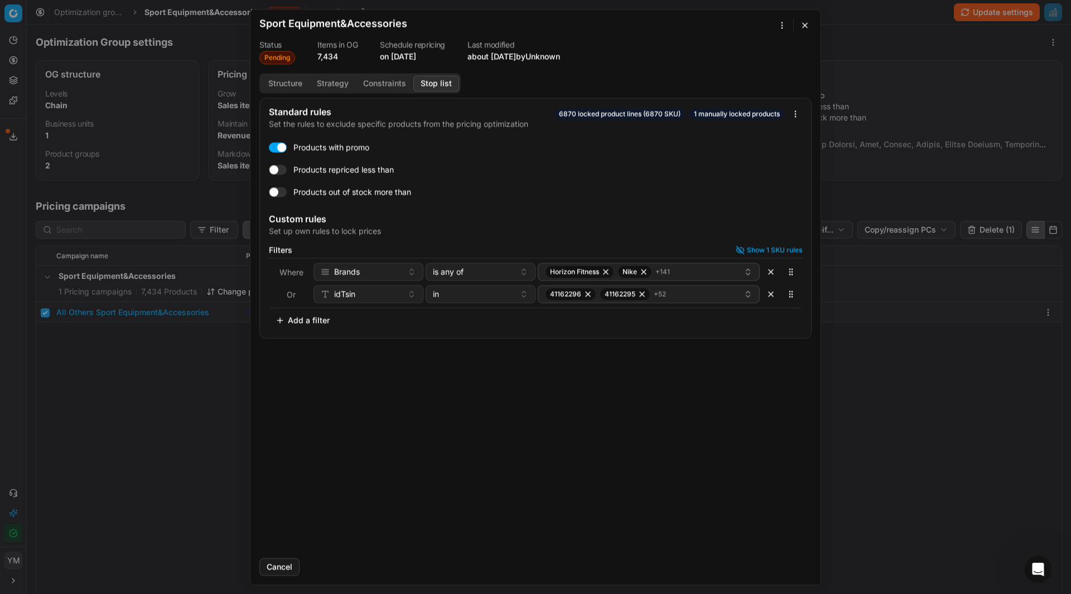
click at [643, 479] on div "Standard rules Set the rules to exclude specific products from the pricing opti…" at bounding box center [536, 323] width 570 height 451
click at [287, 569] on button "Cancel" at bounding box center [279, 567] width 40 height 18
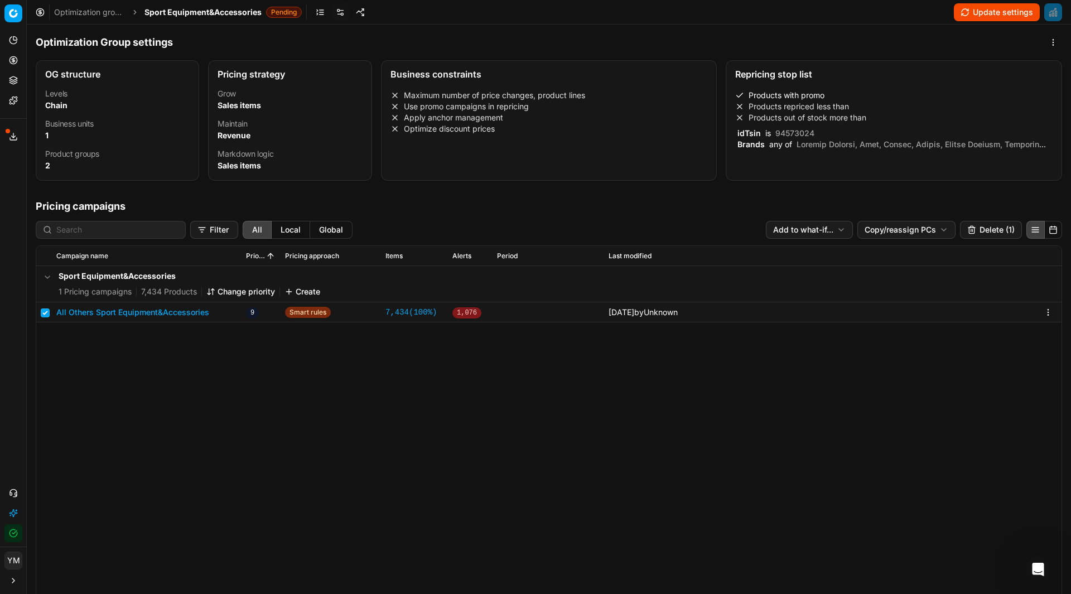
click at [1000, 13] on button "Update settings" at bounding box center [997, 12] width 86 height 18
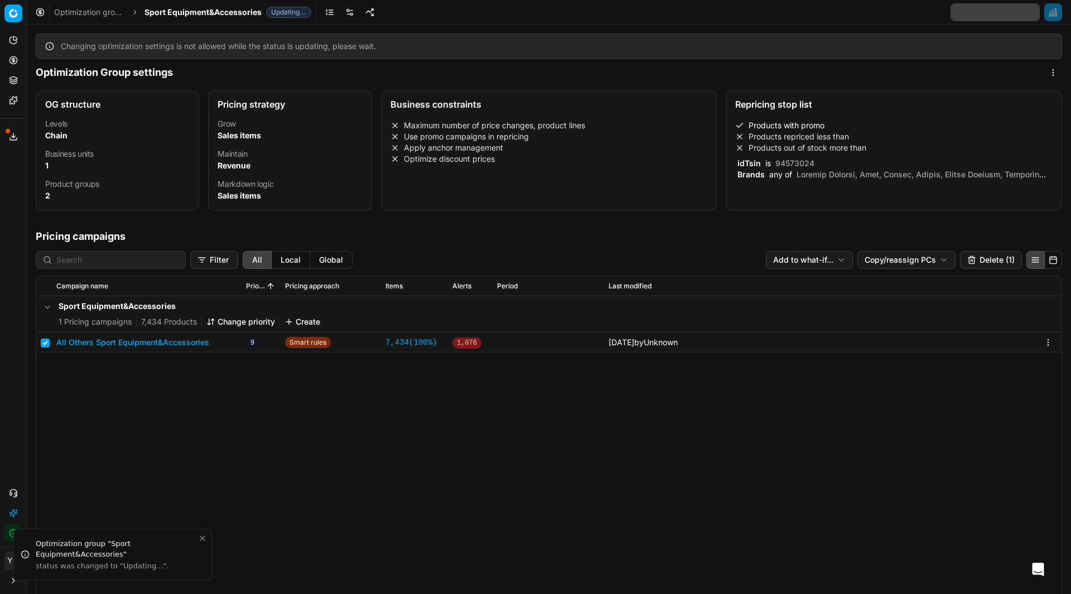
click at [203, 541] on icon "Close toast" at bounding box center [202, 538] width 9 height 9
